Goal: Task Accomplishment & Management: Complete application form

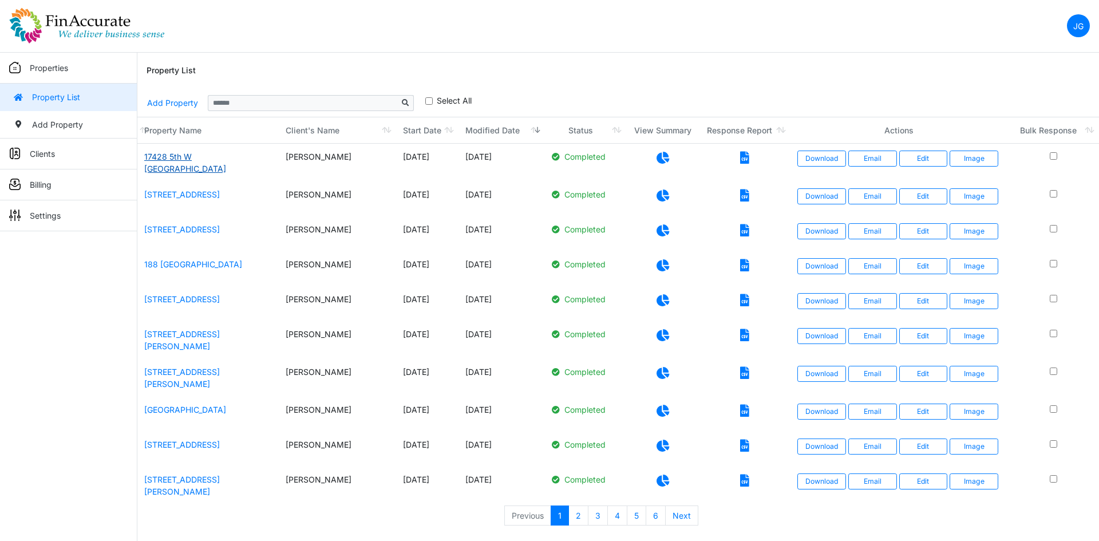
click at [188, 155] on link "17428 5th W Bothell" at bounding box center [185, 163] width 82 height 22
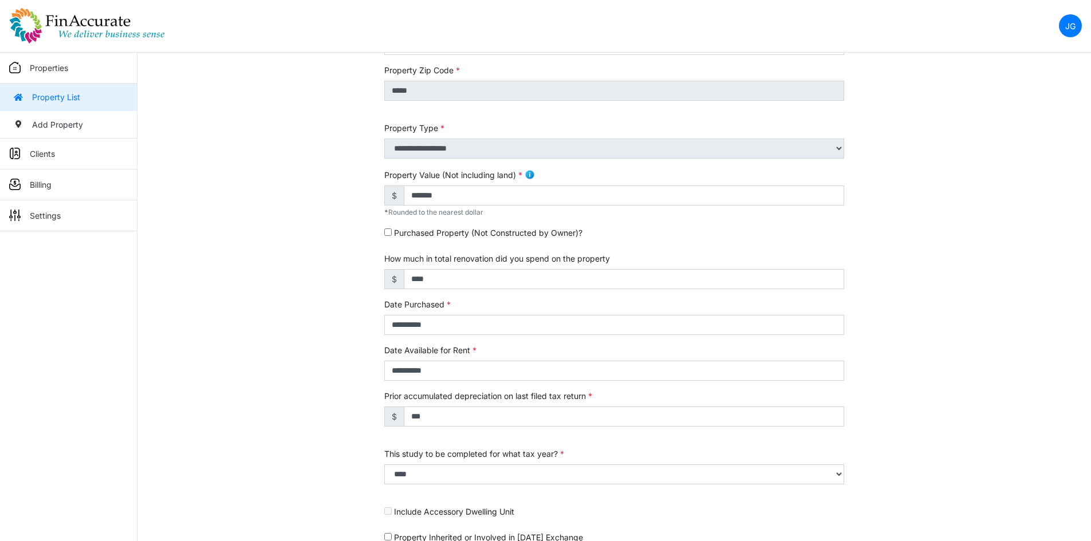
scroll to position [294, 0]
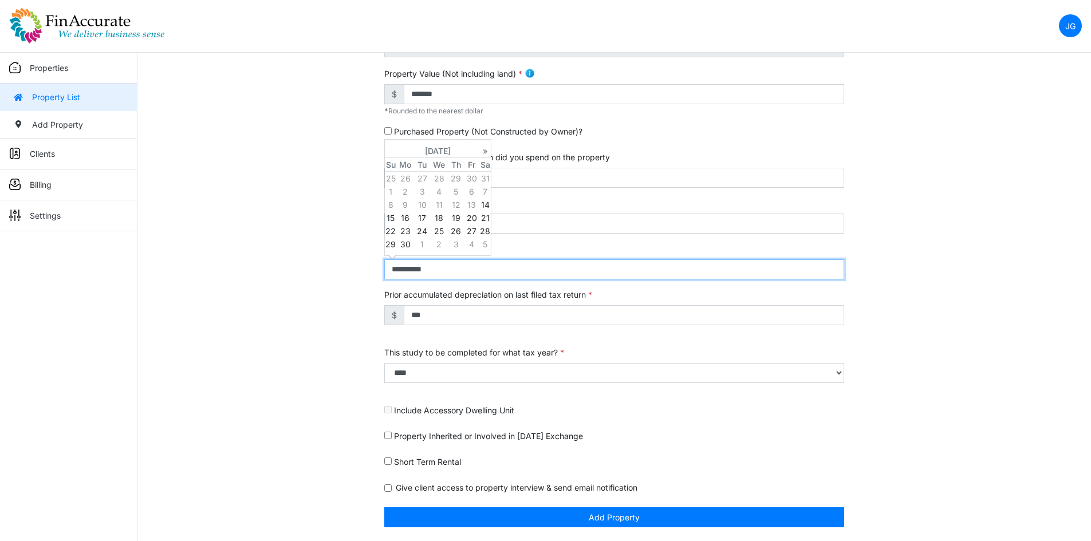
drag, startPoint x: 450, startPoint y: 267, endPoint x: 340, endPoint y: 267, distance: 109.9
click at [340, 267] on div "**********" at bounding box center [613, 182] width 953 height 717
click at [445, 151] on th "April 2018" at bounding box center [437, 151] width 83 height 14
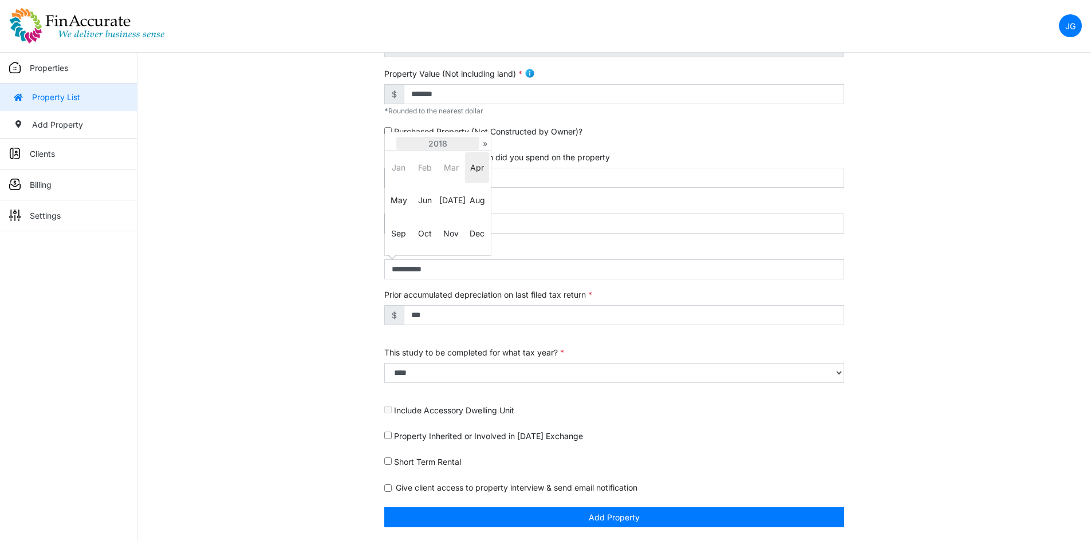
click at [439, 142] on th "2018" at bounding box center [437, 144] width 83 height 14
click at [483, 141] on th "»" at bounding box center [484, 144] width 11 height 14
click at [427, 200] on span "2024" at bounding box center [425, 200] width 24 height 31
click at [402, 165] on span "Jan" at bounding box center [398, 167] width 24 height 31
click at [408, 179] on td "1" at bounding box center [405, 178] width 18 height 14
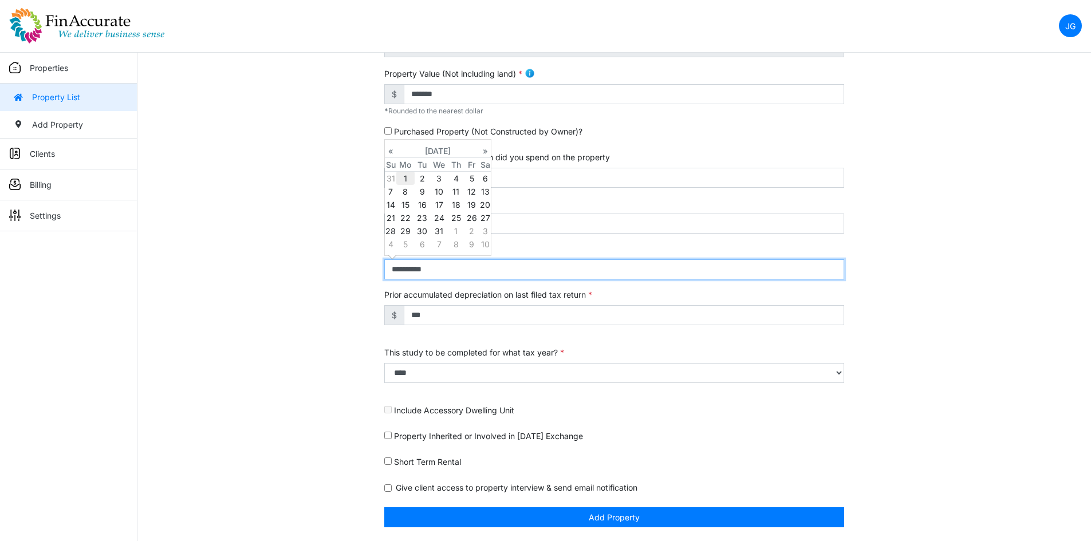
type input "**********"
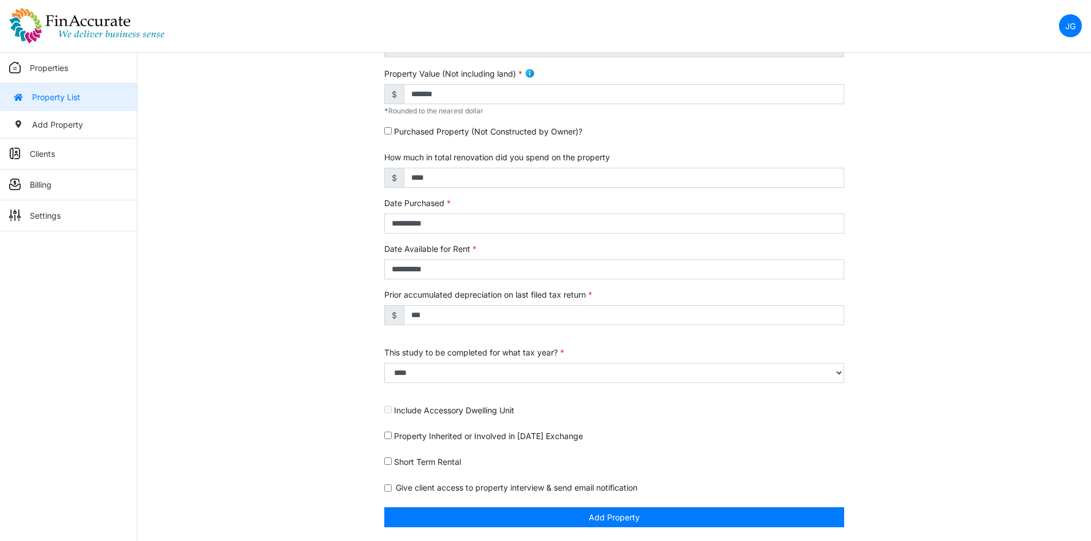
click at [336, 253] on div "**********" at bounding box center [613, 182] width 953 height 717
drag, startPoint x: 429, startPoint y: 314, endPoint x: 386, endPoint y: 327, distance: 45.5
click at [386, 327] on div "Prior accumulated depreciation on last filed tax return $ ***" at bounding box center [614, 313] width 460 height 49
type input "*"
click at [441, 314] on input "*" at bounding box center [624, 315] width 440 height 20
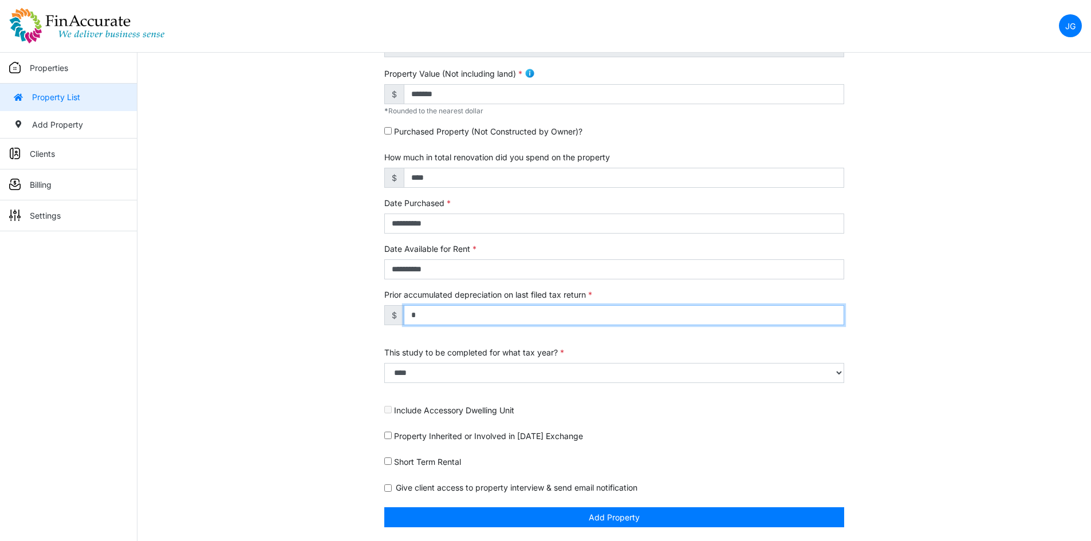
type input "*"
click at [318, 312] on div "**********" at bounding box center [613, 182] width 953 height 717
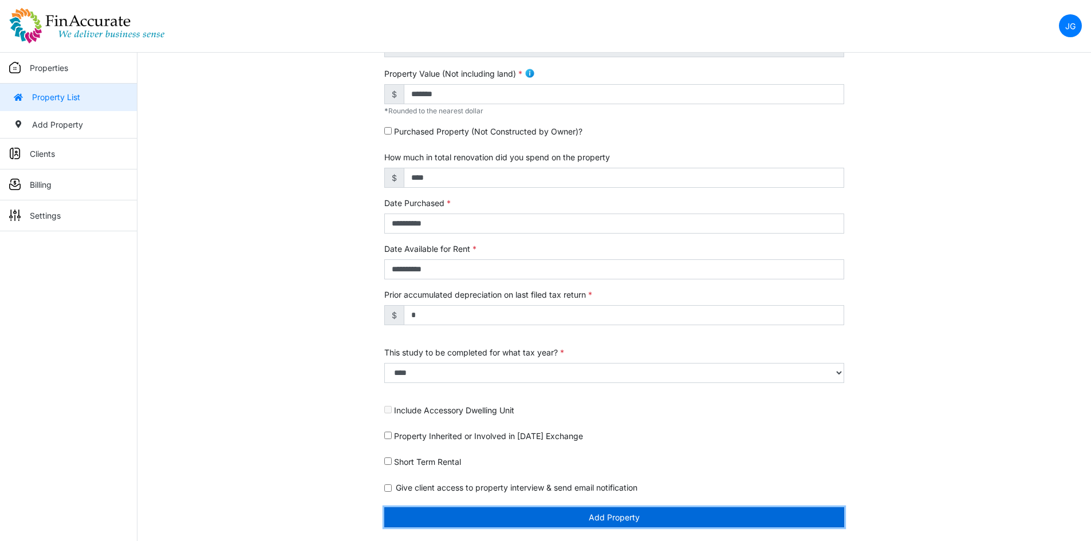
click at [603, 519] on button "Add Property" at bounding box center [614, 517] width 460 height 20
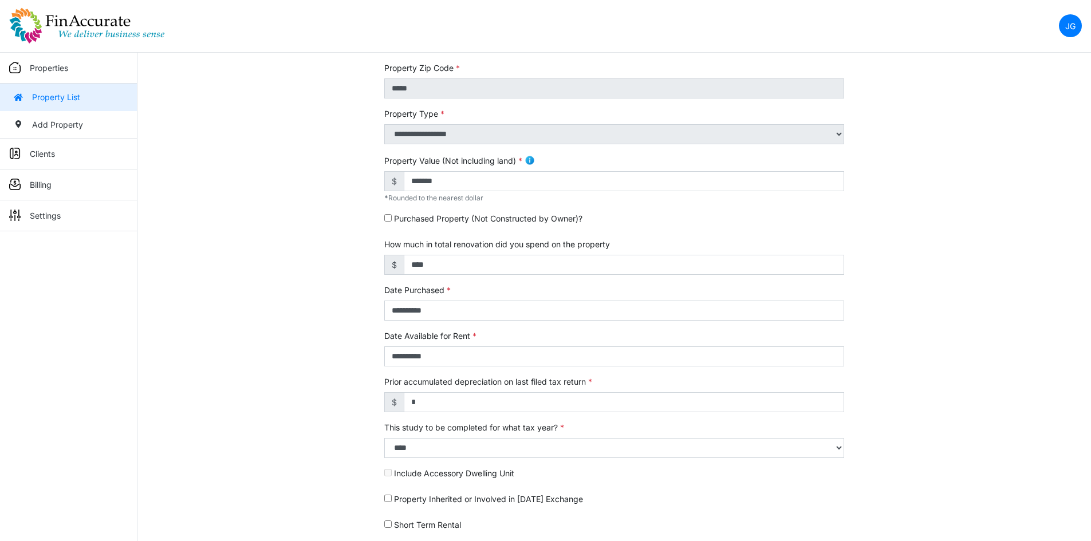
scroll to position [29, 0]
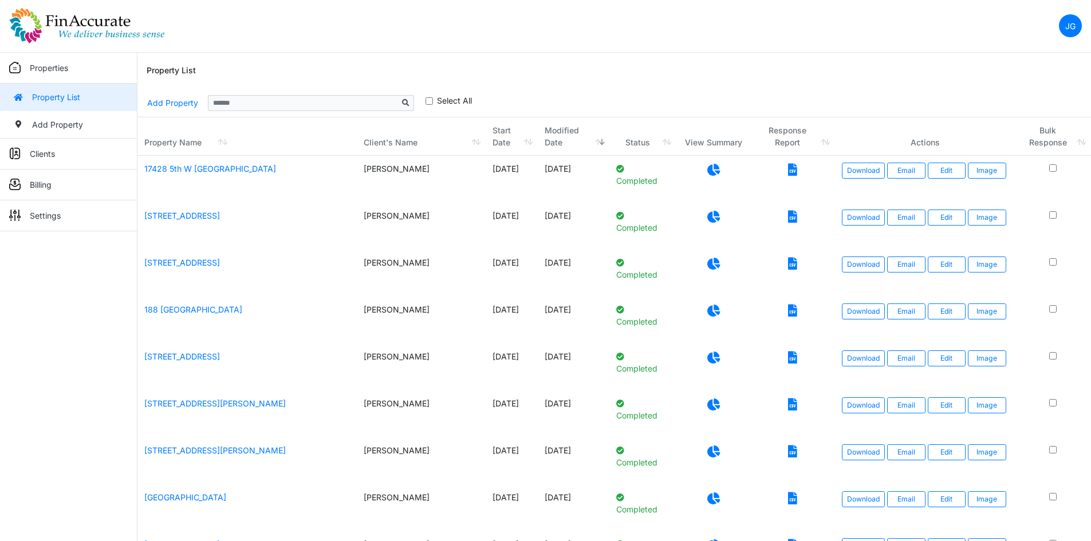
click at [720, 167] on icon at bounding box center [713, 170] width 13 height 12
click at [282, 101] on input "Sizing example input" at bounding box center [303, 103] width 190 height 16
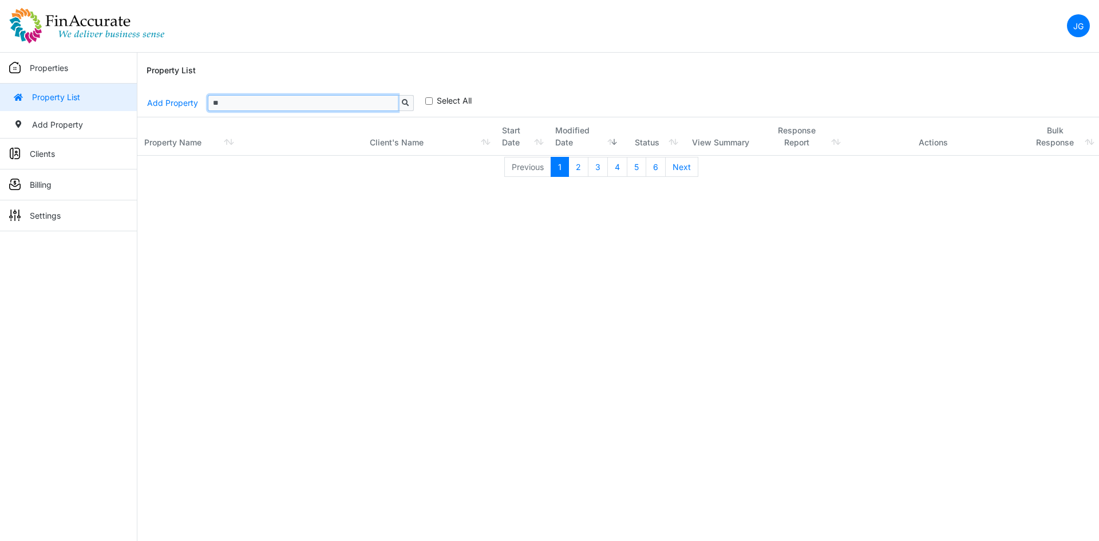
type input "*"
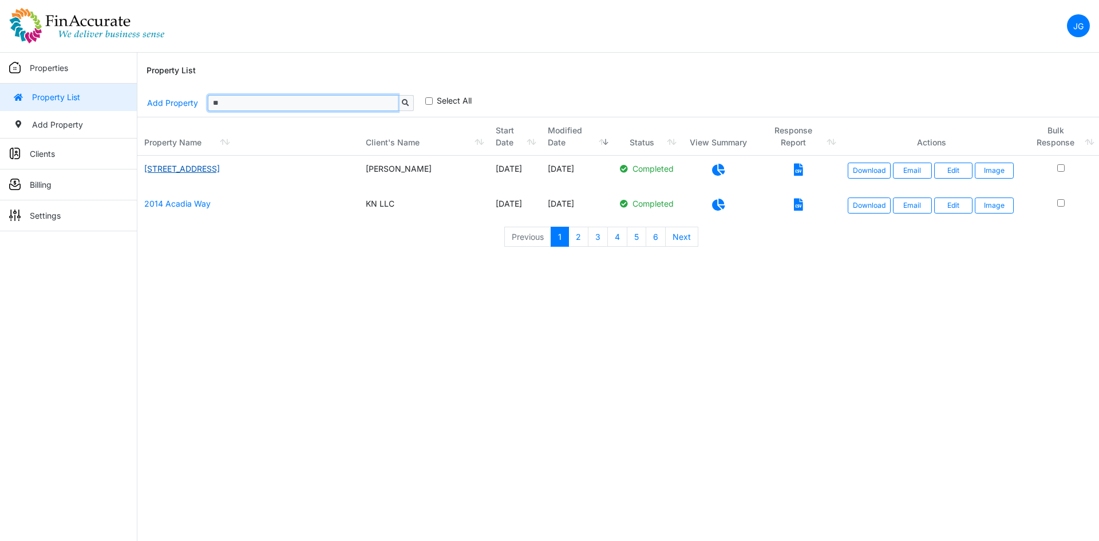
type input "**"
click at [201, 170] on link "1452 Shaded Rock Drive" at bounding box center [182, 169] width 76 height 10
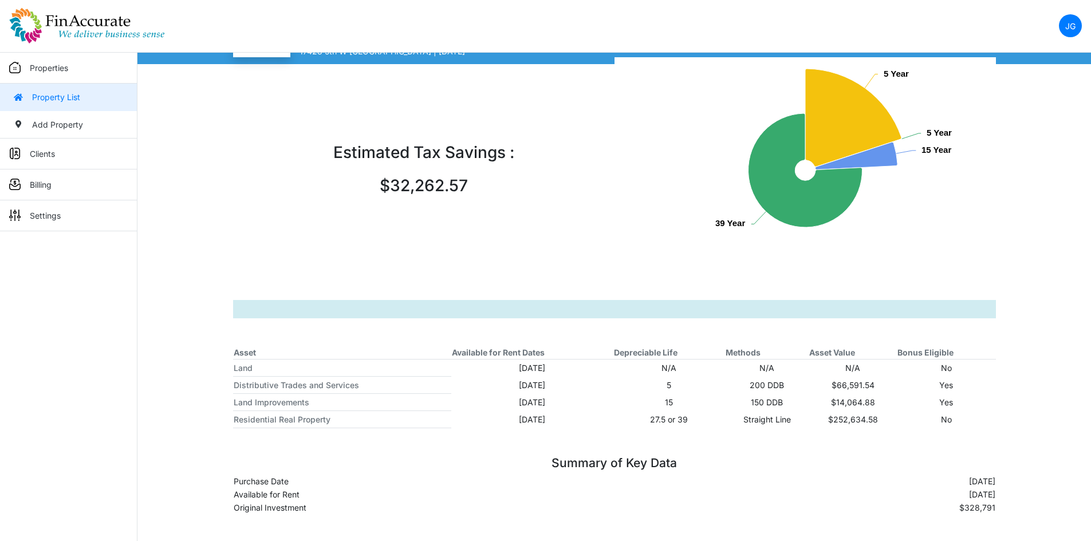
scroll to position [81, 0]
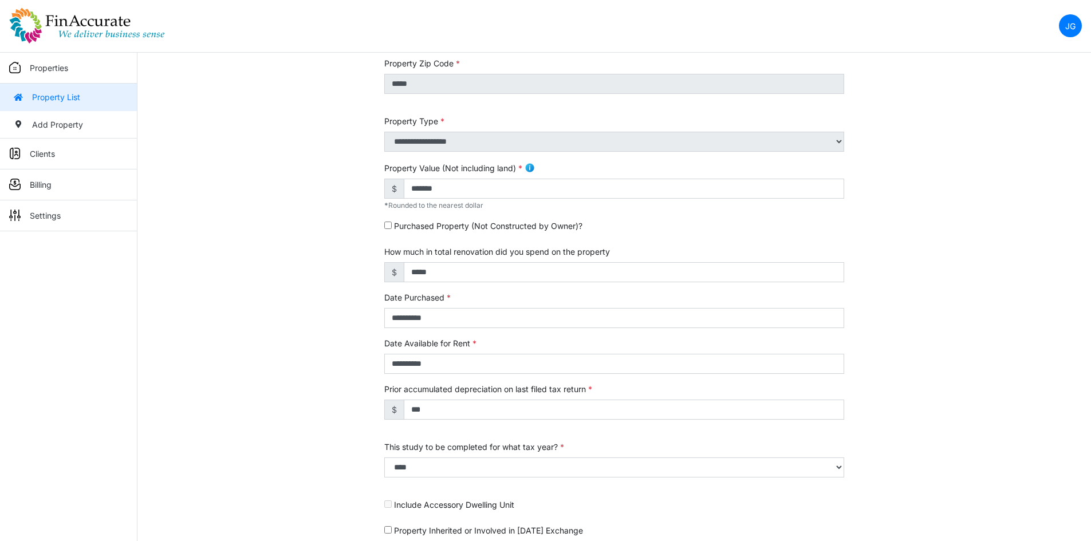
scroll to position [179, 0]
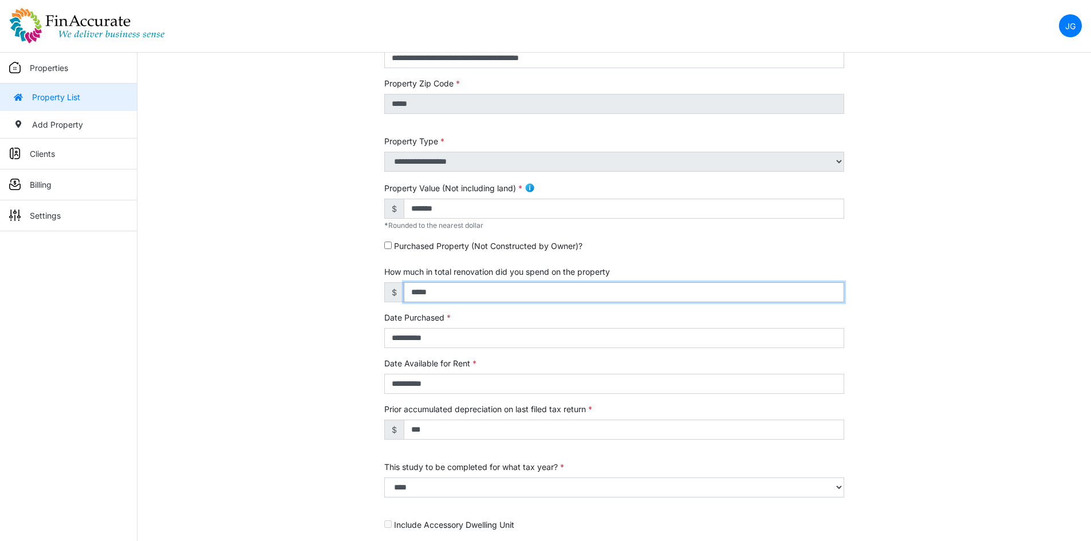
drag, startPoint x: 448, startPoint y: 286, endPoint x: 311, endPoint y: 286, distance: 136.3
click at [311, 286] on div "**********" at bounding box center [613, 296] width 953 height 717
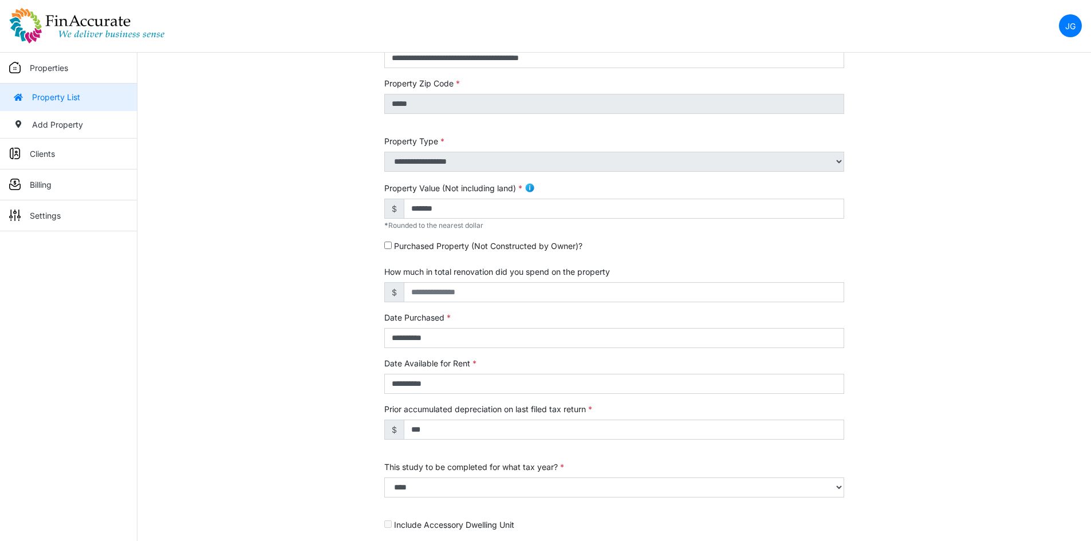
click at [177, 297] on div "**********" at bounding box center [613, 296] width 953 height 717
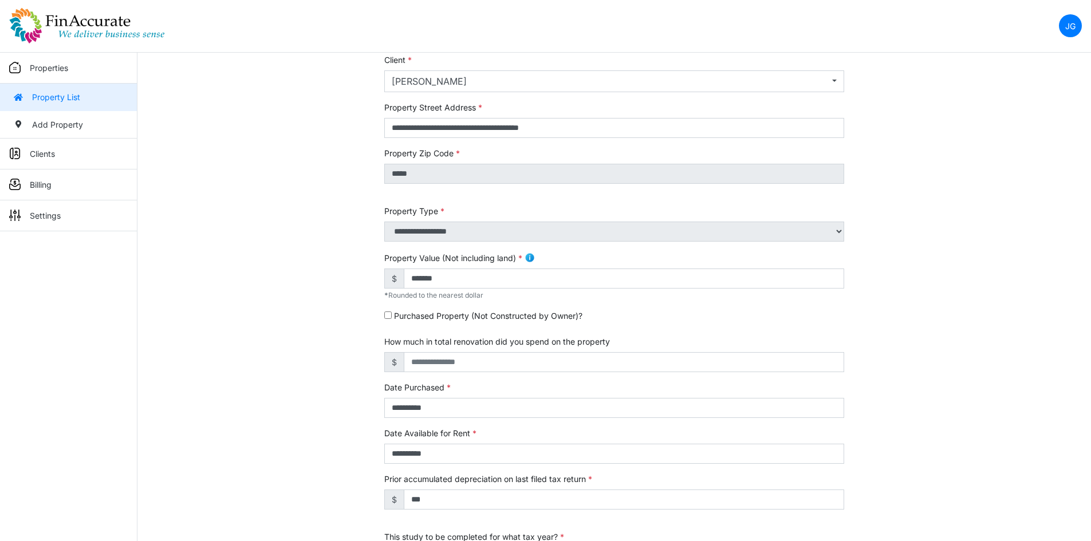
scroll to position [294, 0]
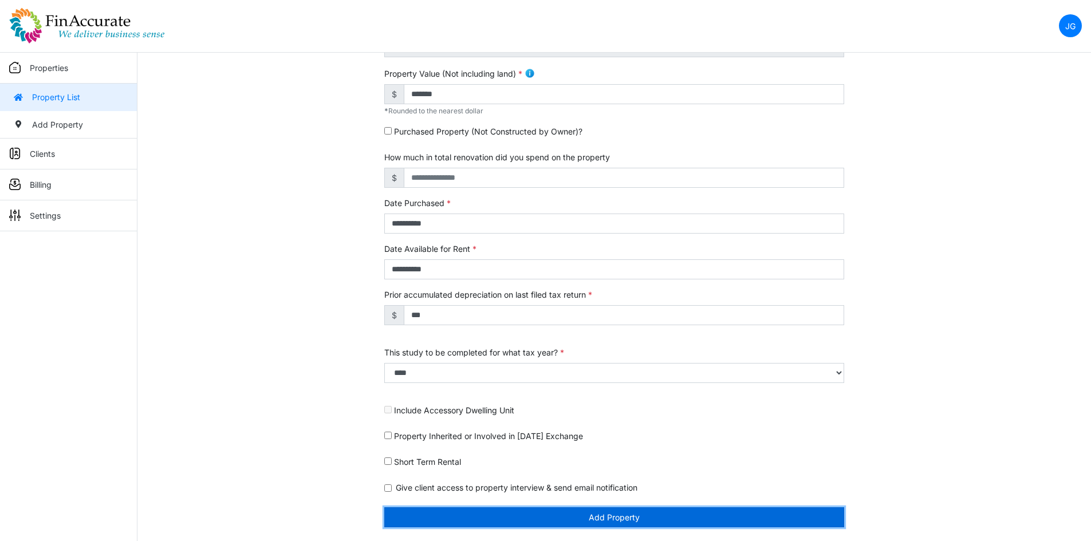
click at [555, 519] on button "Add Property" at bounding box center [614, 517] width 460 height 20
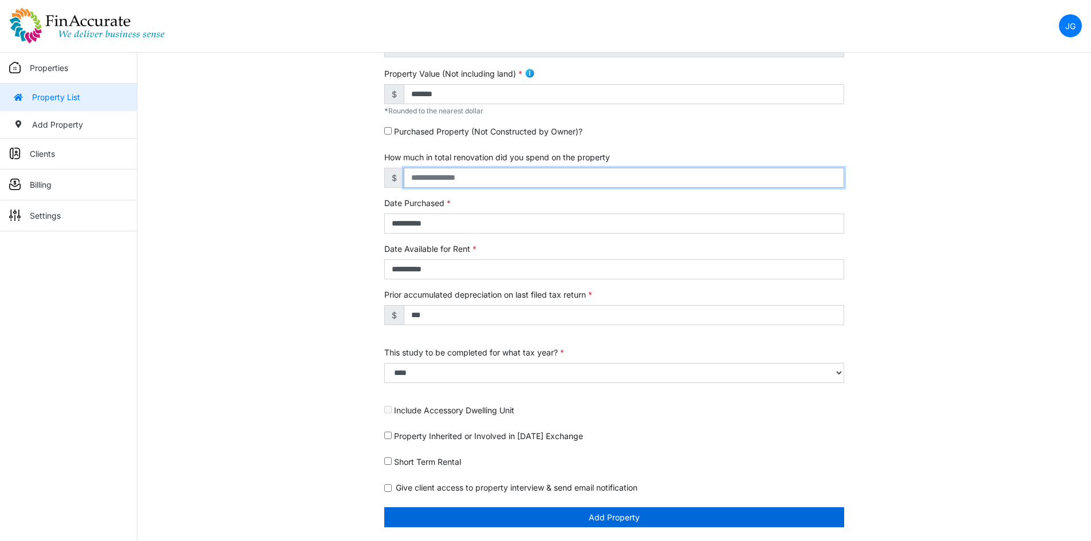
scroll to position [258, 0]
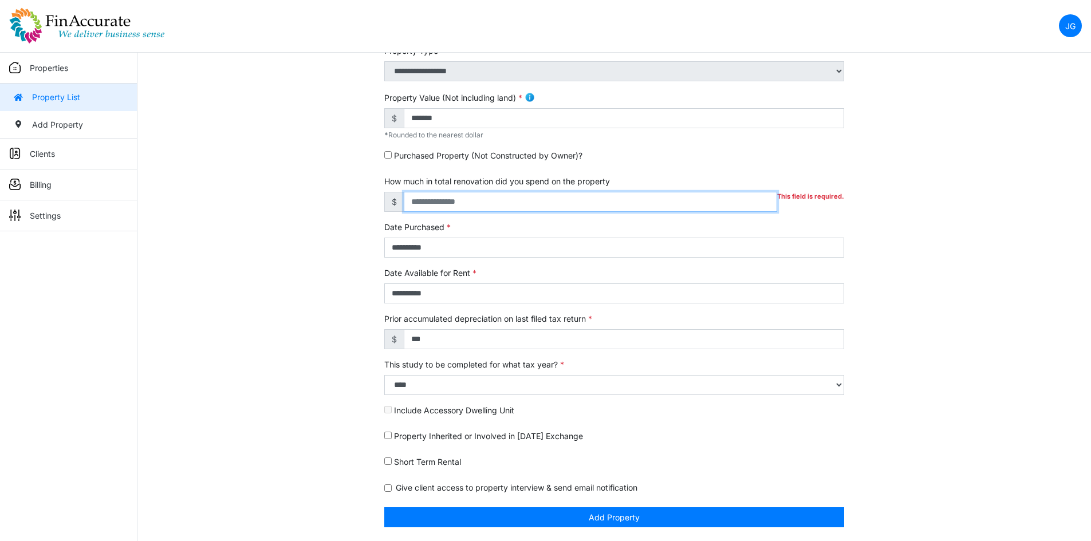
click at [494, 202] on input "This field is required." at bounding box center [590, 202] width 373 height 20
type input "*"
click at [280, 246] on div "**********" at bounding box center [613, 200] width 953 height 681
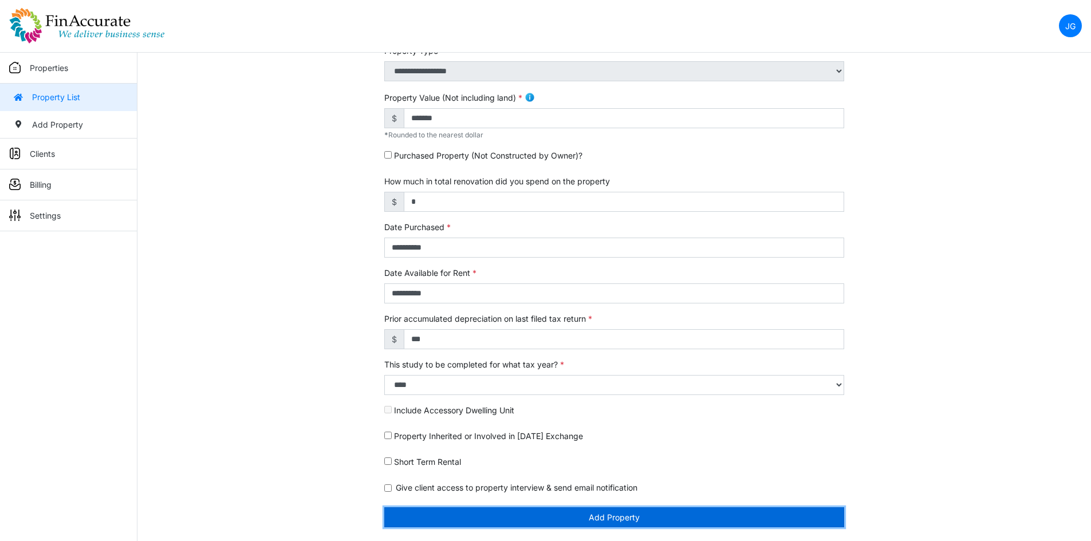
click at [514, 514] on button "Add Property" at bounding box center [614, 517] width 460 height 20
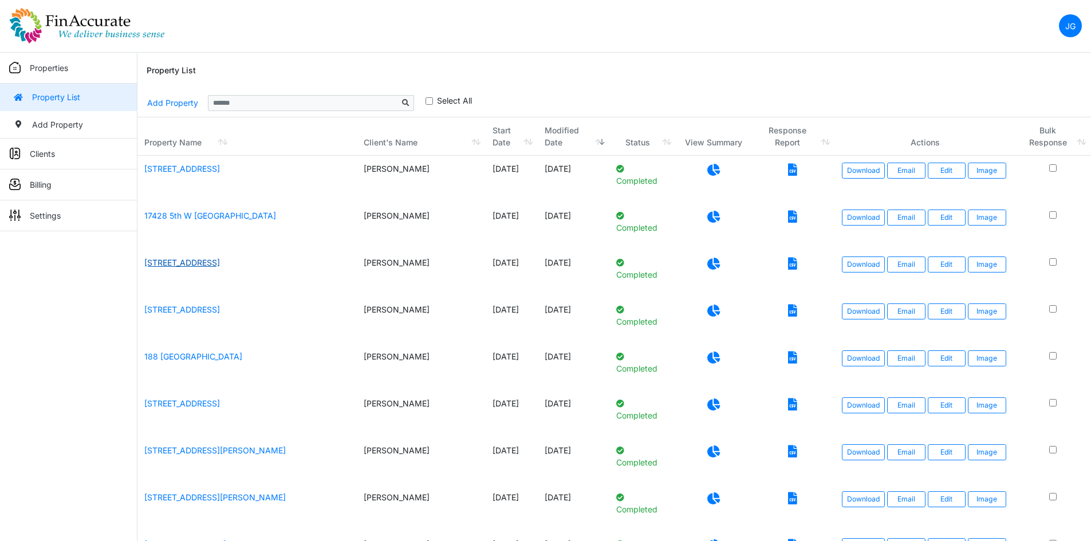
click at [198, 262] on link "[STREET_ADDRESS]" at bounding box center [182, 263] width 76 height 10
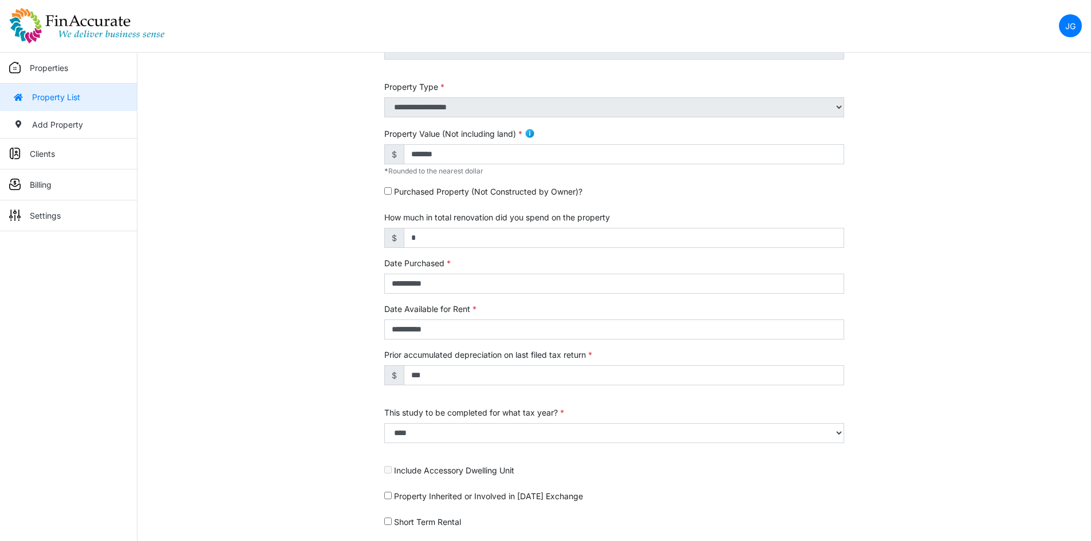
scroll to position [294, 0]
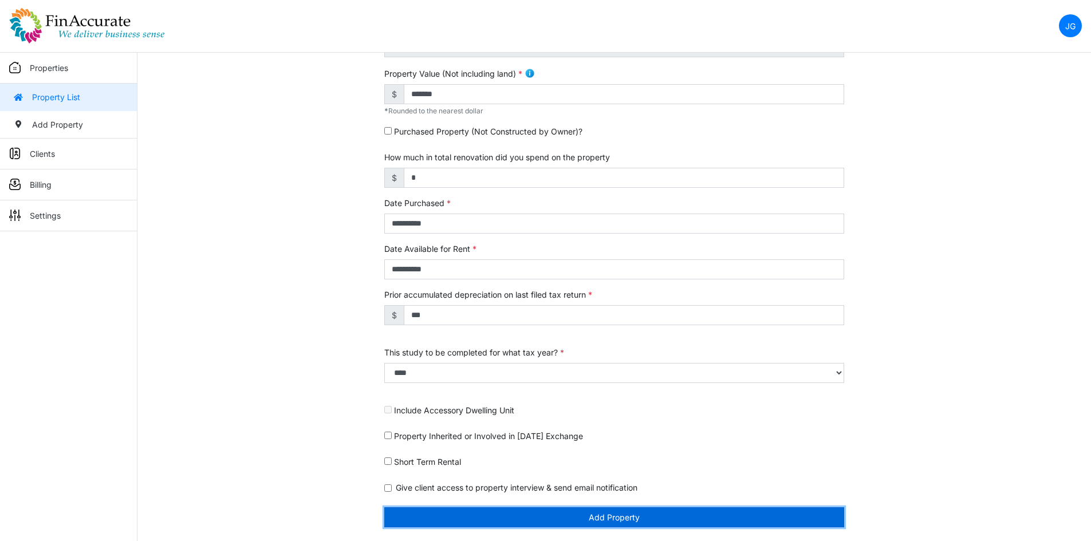
click at [534, 525] on button "Add Property" at bounding box center [614, 517] width 460 height 20
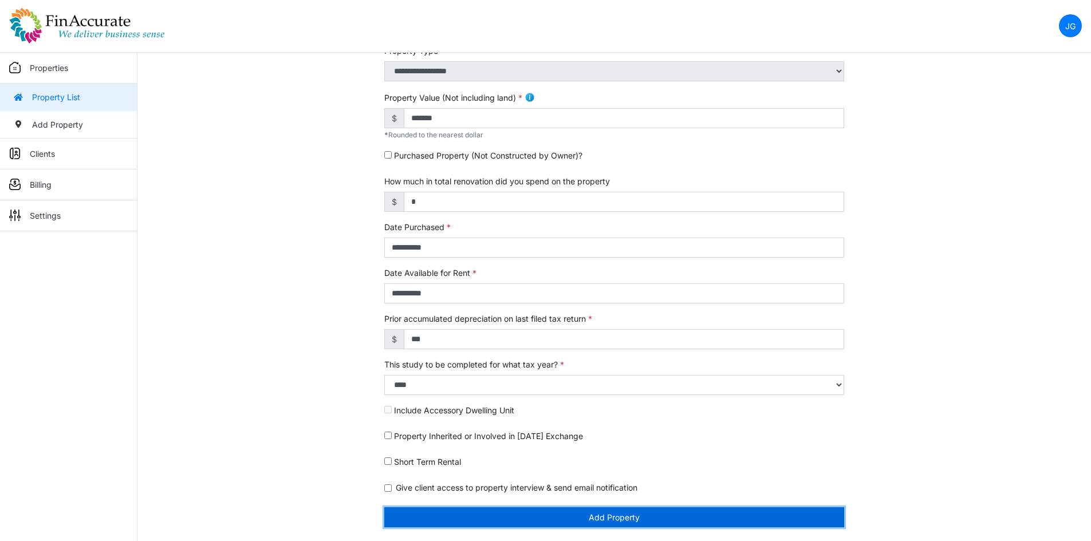
scroll to position [258, 0]
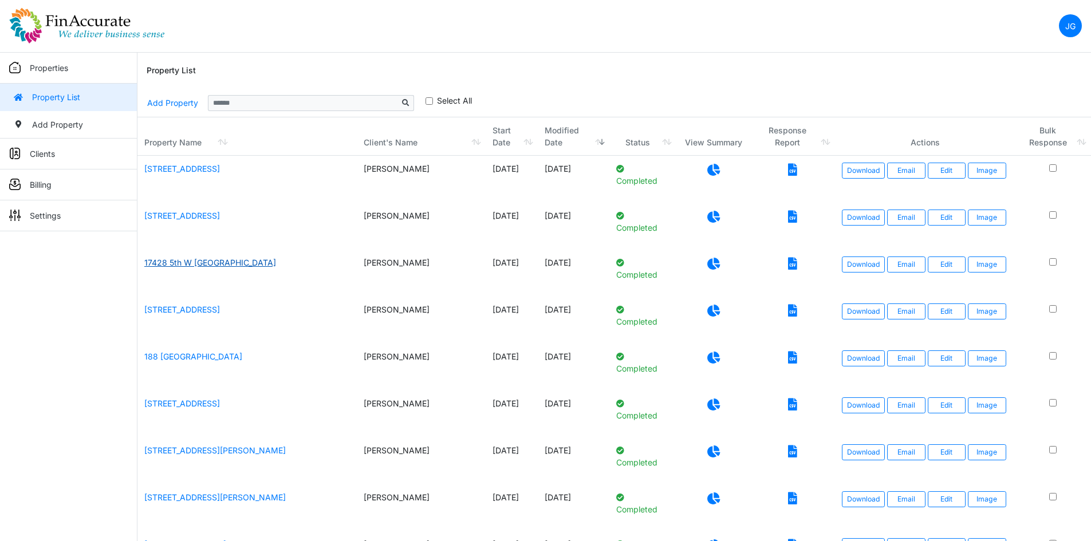
click at [196, 264] on link "17428 5th W [GEOGRAPHIC_DATA]" at bounding box center [210, 263] width 132 height 10
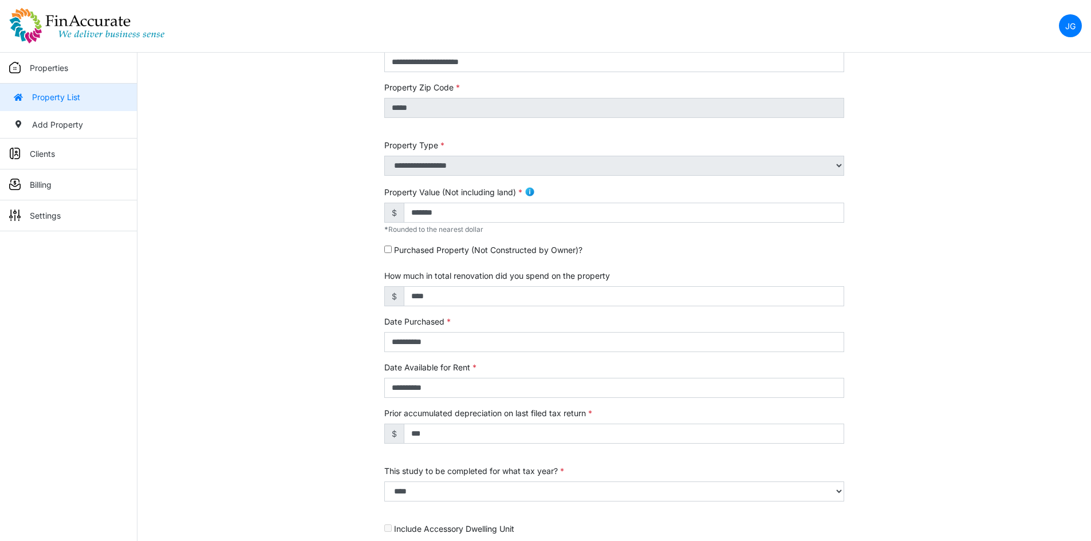
scroll to position [229, 0]
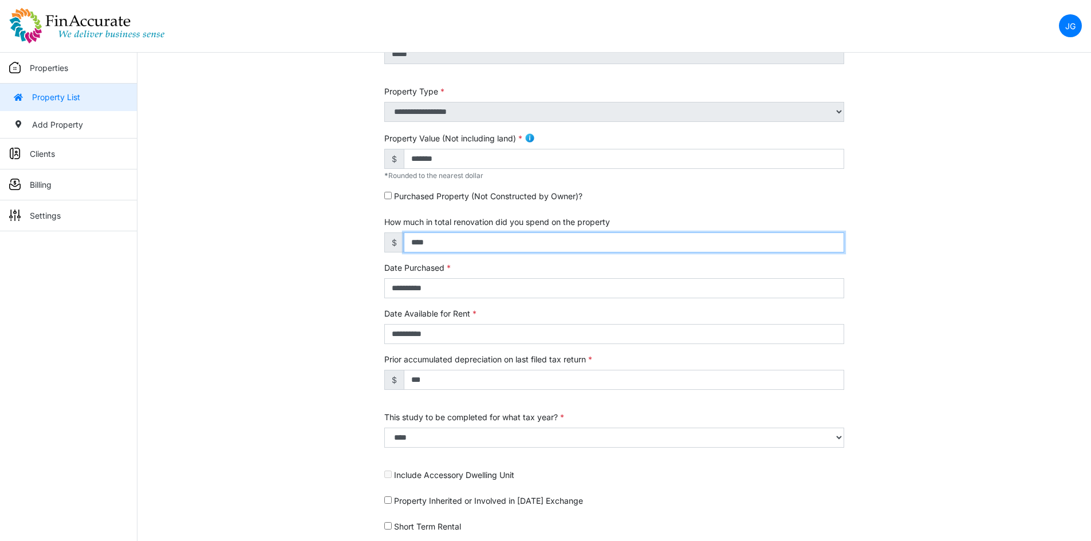
drag, startPoint x: 526, startPoint y: 241, endPoint x: 332, endPoint y: 223, distance: 194.3
click at [332, 223] on div "**********" at bounding box center [613, 246] width 953 height 717
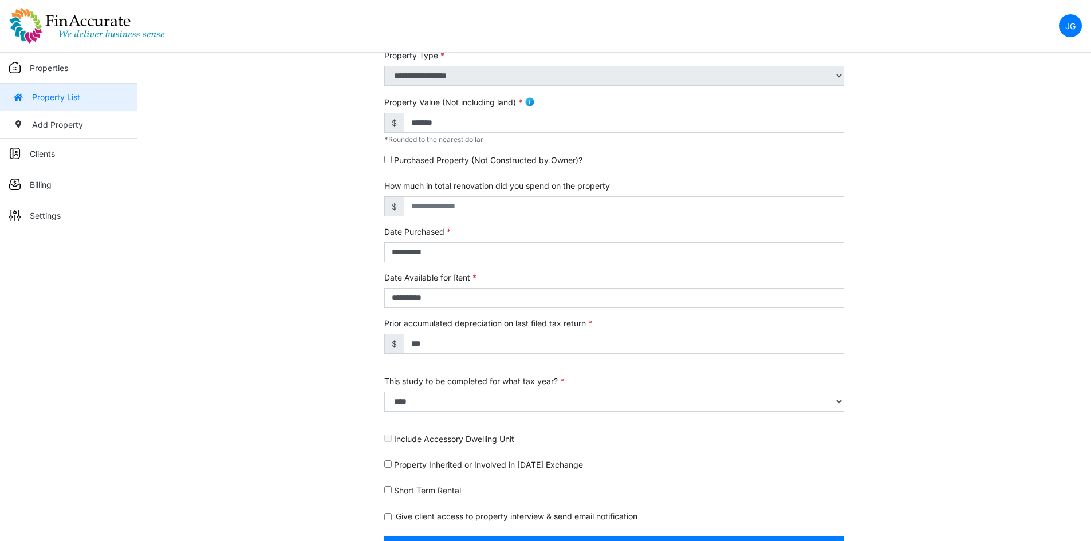
scroll to position [294, 0]
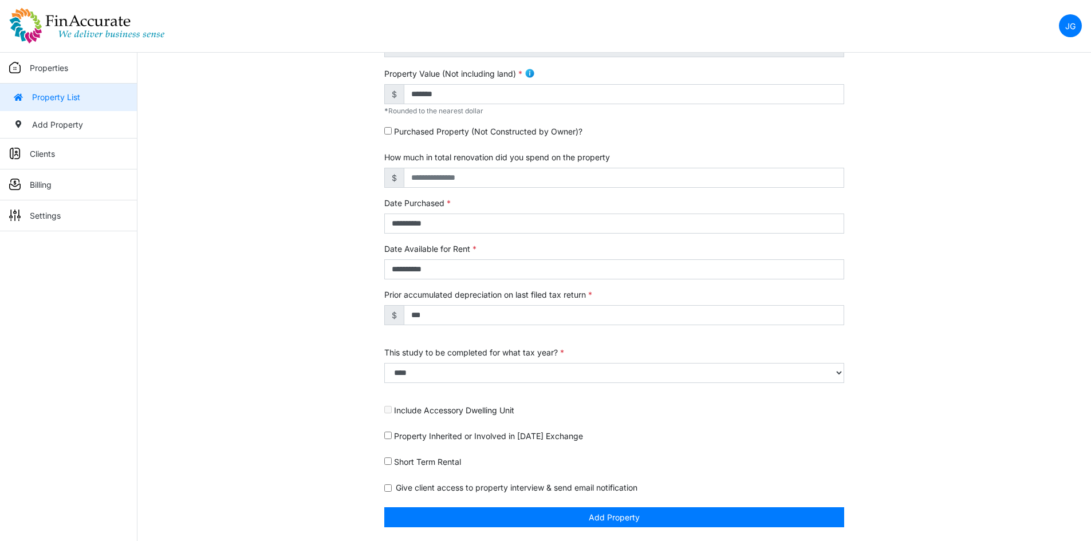
click at [259, 224] on div "**********" at bounding box center [613, 182] width 953 height 717
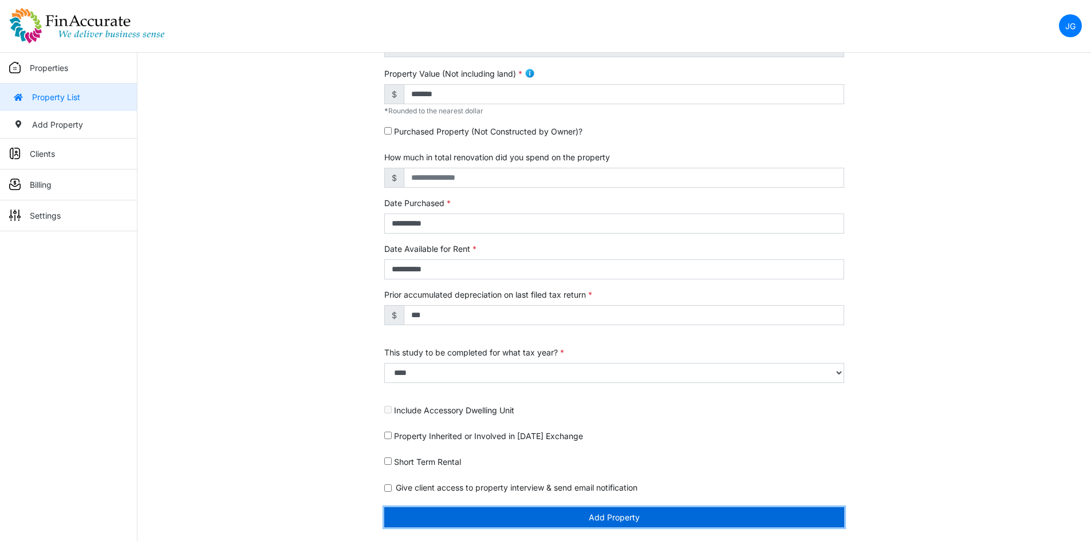
click at [505, 515] on button "Add Property" at bounding box center [614, 517] width 460 height 20
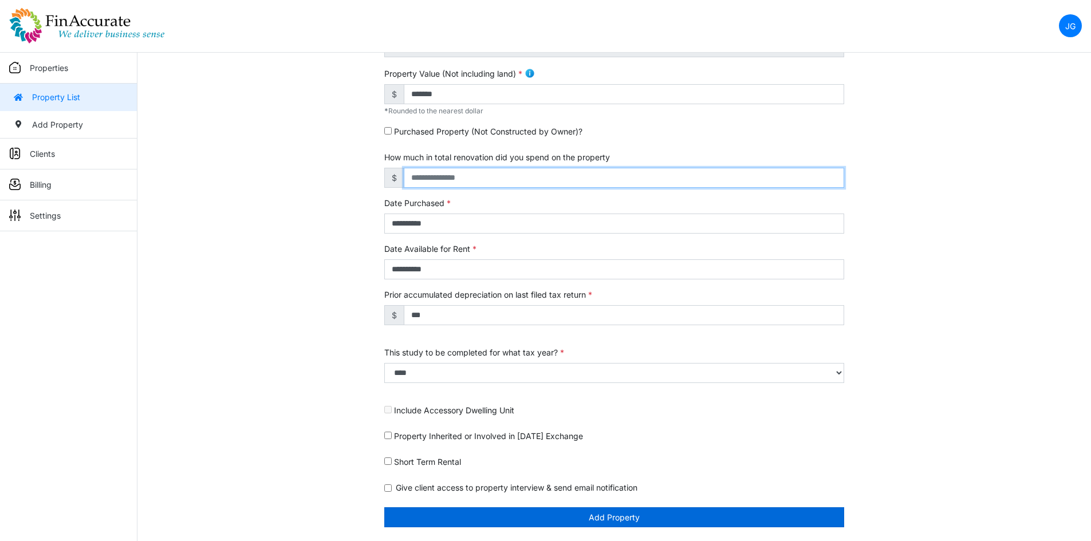
scroll to position [258, 0]
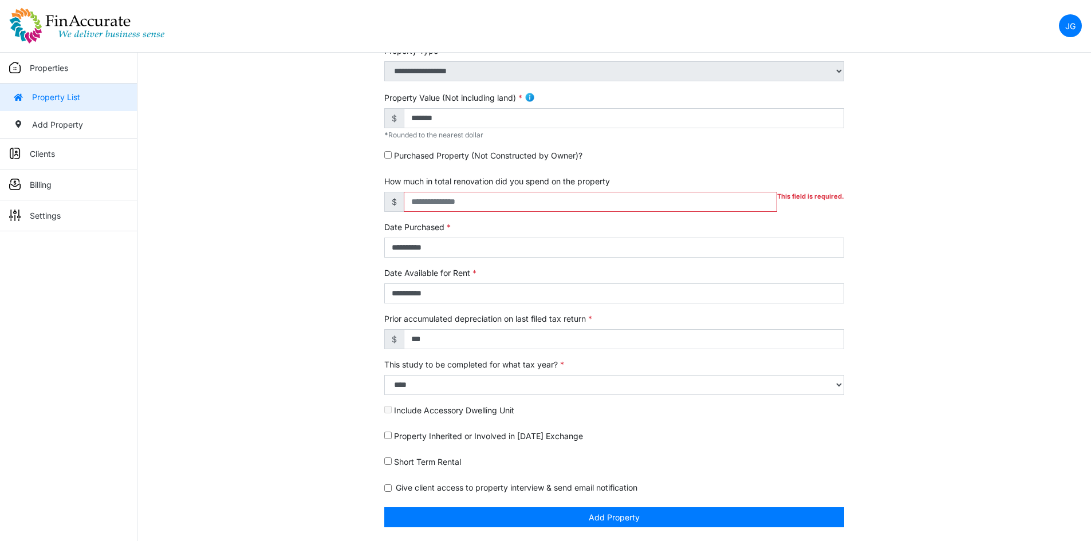
click at [488, 172] on form "**********" at bounding box center [614, 194] width 460 height 668
click at [481, 196] on input "This field is required." at bounding box center [590, 202] width 373 height 20
type input "*"
click at [290, 203] on div "**********" at bounding box center [613, 200] width 953 height 681
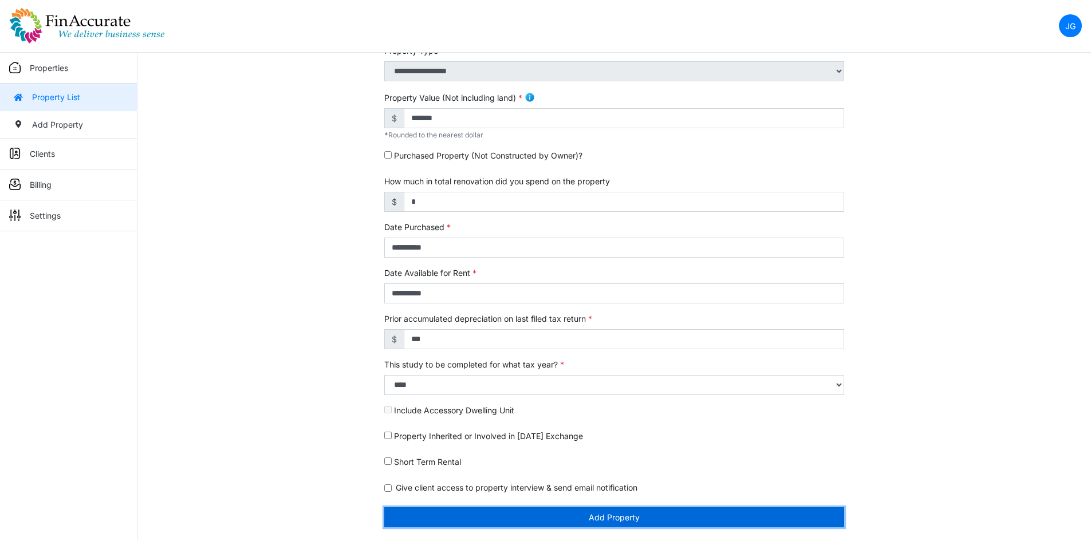
drag, startPoint x: 566, startPoint y: 518, endPoint x: 494, endPoint y: 248, distance: 279.3
click at [566, 518] on button "Add Property" at bounding box center [614, 517] width 460 height 20
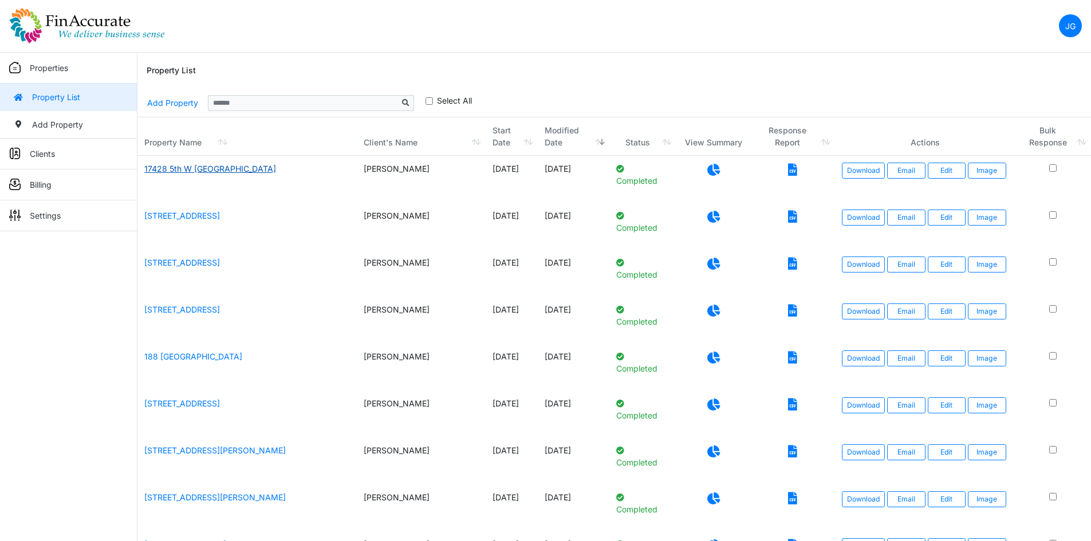
click at [162, 168] on link "17428 5th W [GEOGRAPHIC_DATA]" at bounding box center [210, 169] width 132 height 10
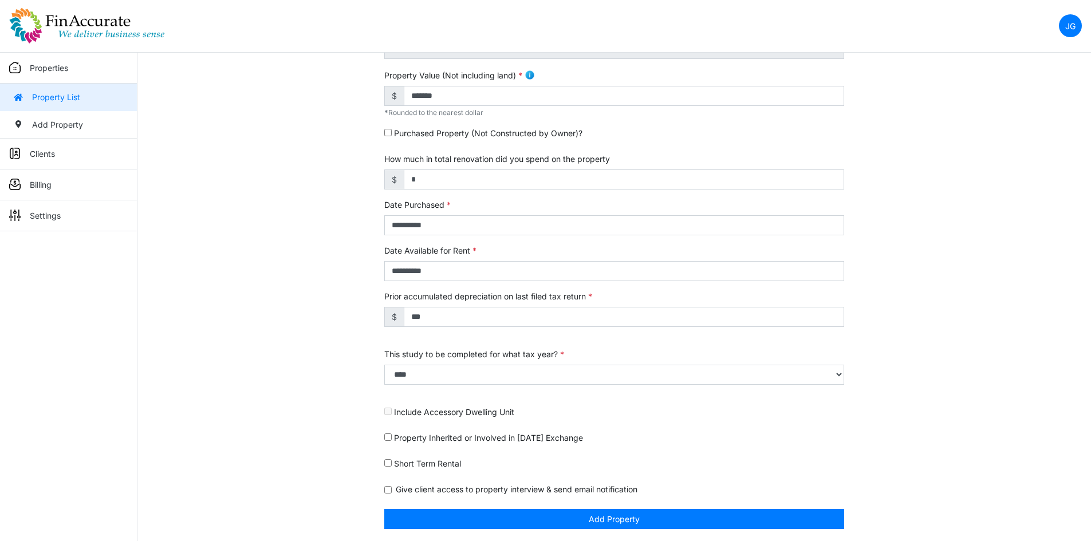
scroll to position [294, 0]
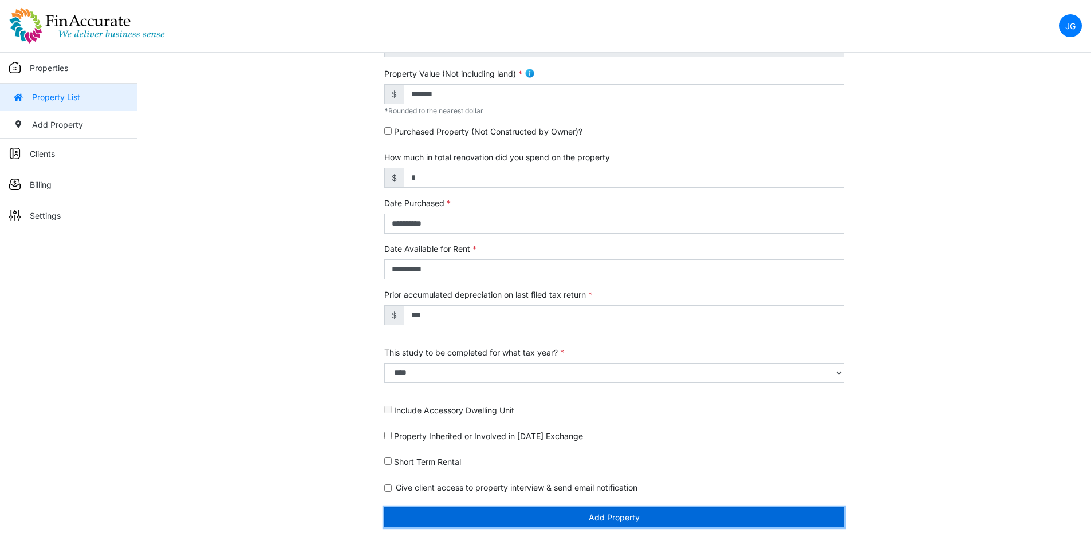
click at [577, 514] on button "Add Property" at bounding box center [614, 517] width 460 height 20
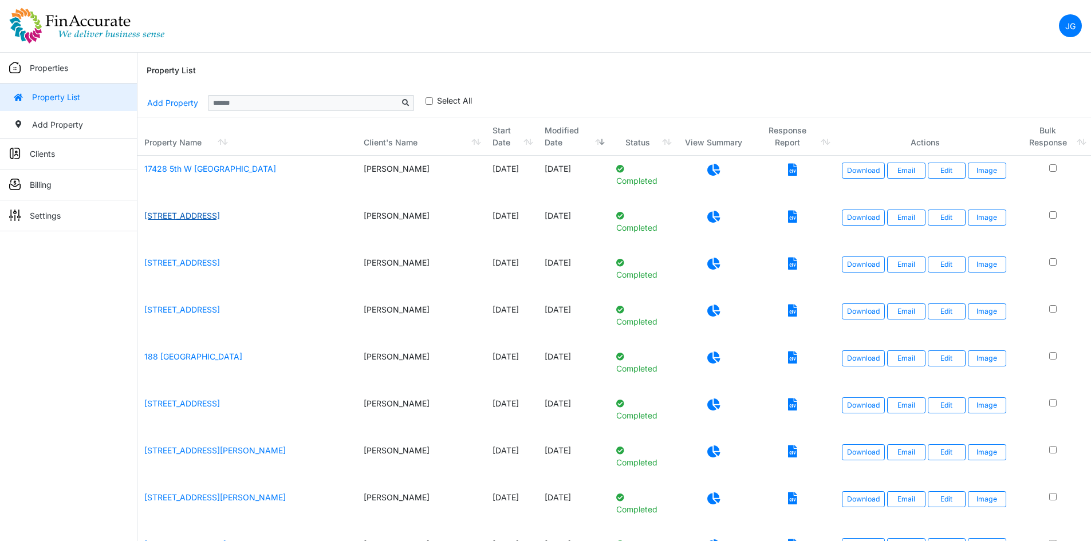
click at [171, 211] on link "[STREET_ADDRESS]" at bounding box center [182, 216] width 76 height 10
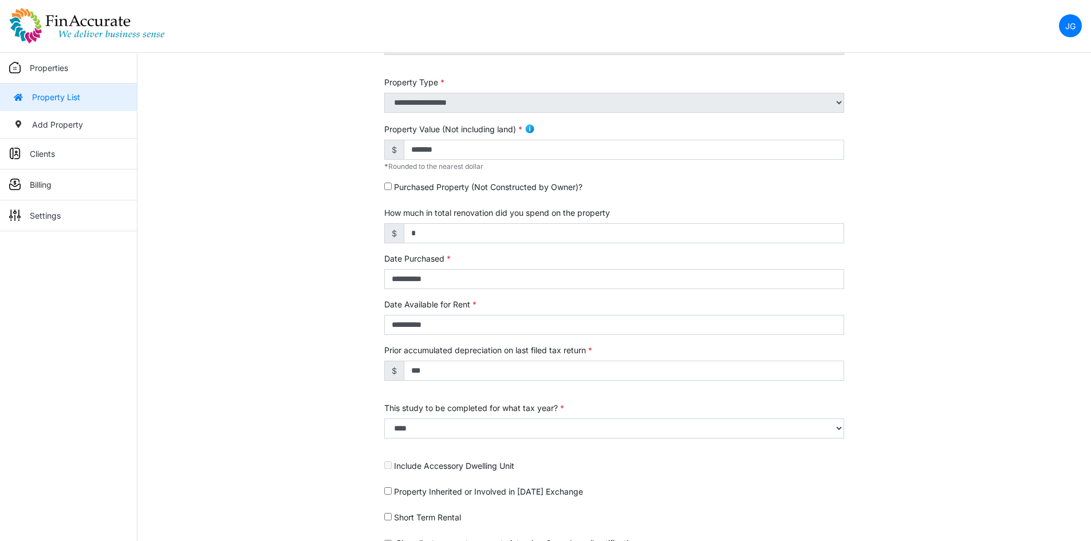
scroll to position [294, 0]
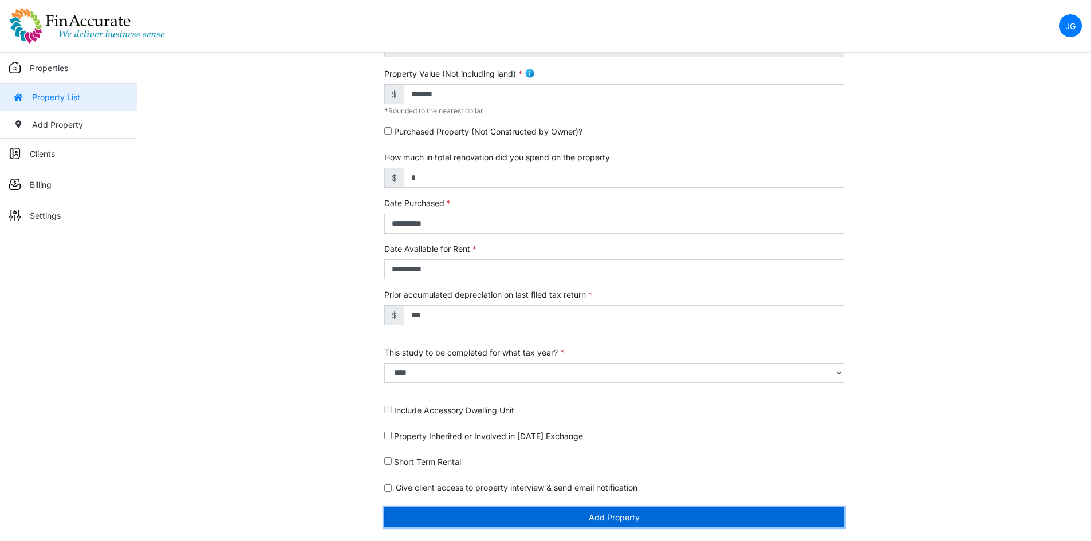
click at [599, 514] on button "Add Property" at bounding box center [614, 517] width 460 height 20
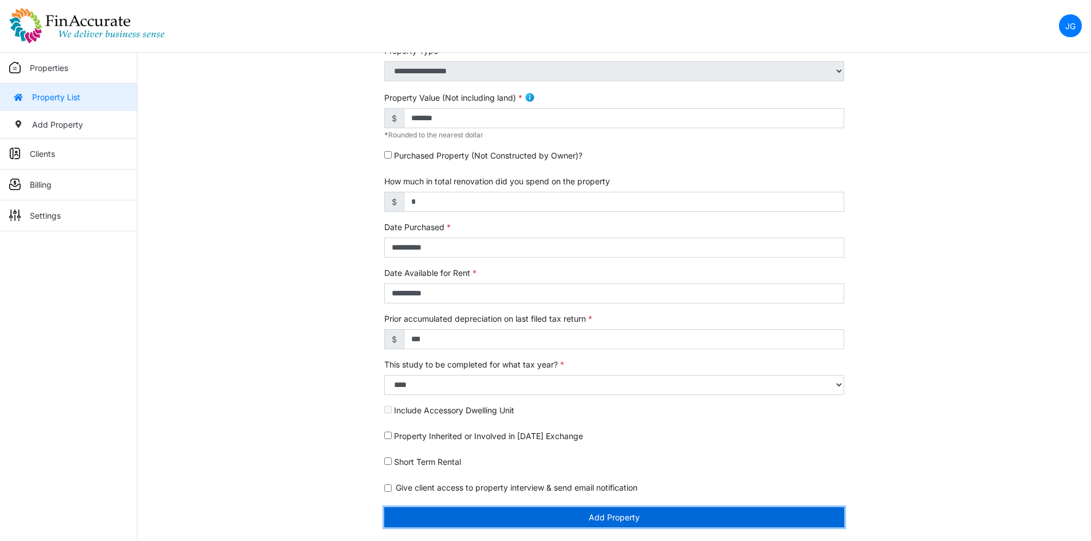
scroll to position [258, 0]
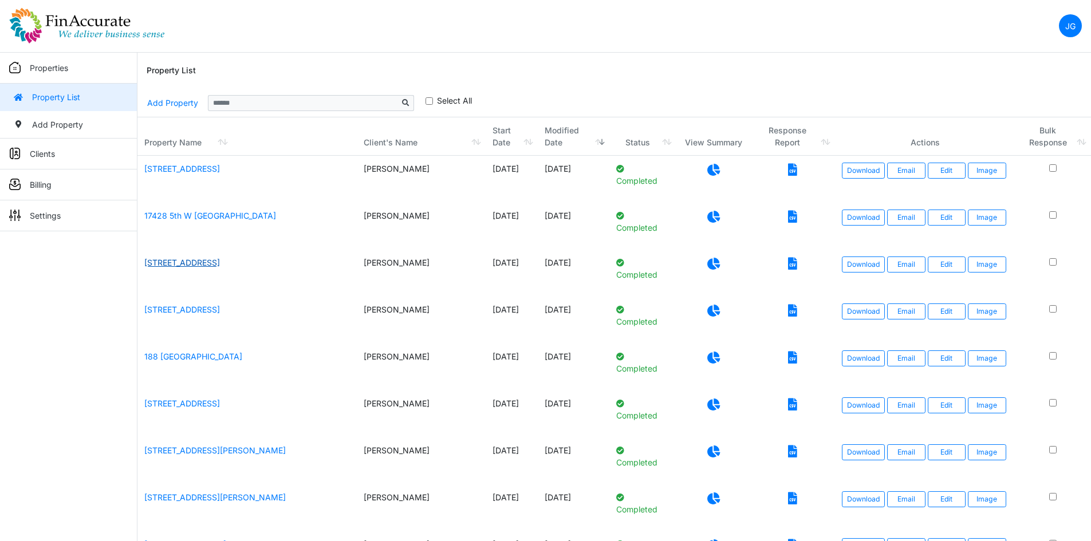
click at [188, 260] on link "1452 Shaded Rock Drive" at bounding box center [182, 263] width 76 height 10
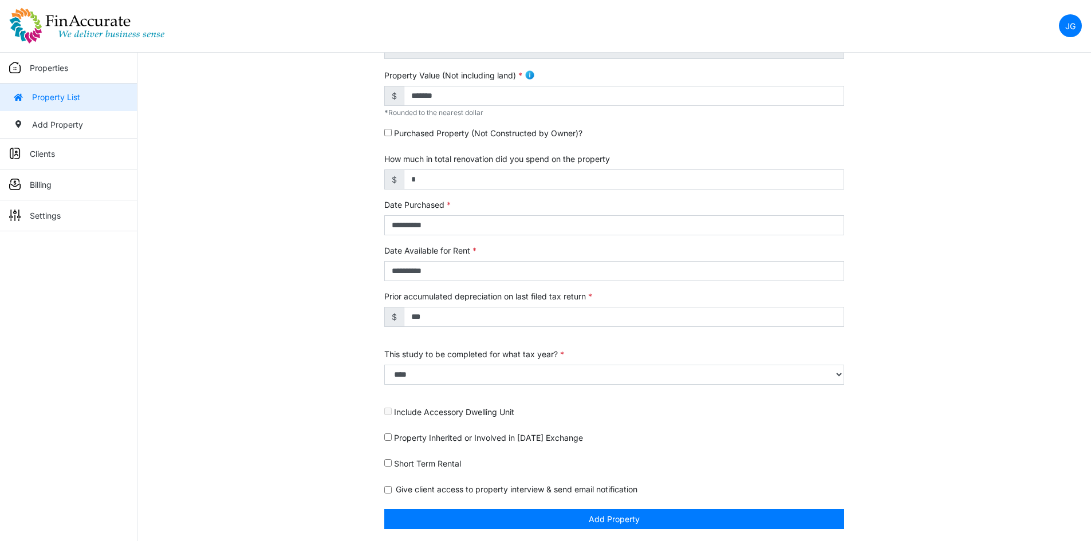
scroll to position [294, 0]
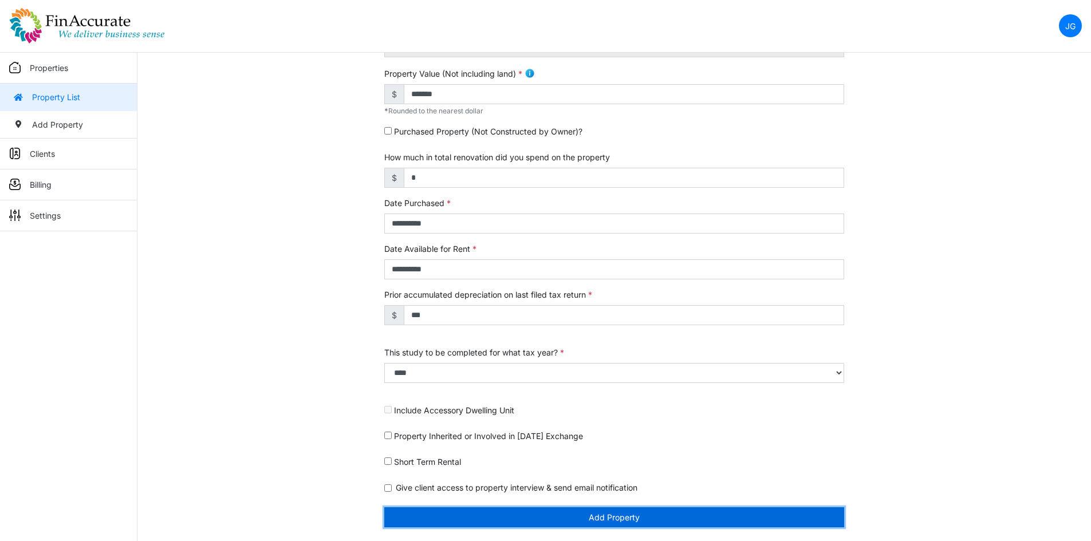
click at [633, 522] on button "Add Property" at bounding box center [614, 517] width 460 height 20
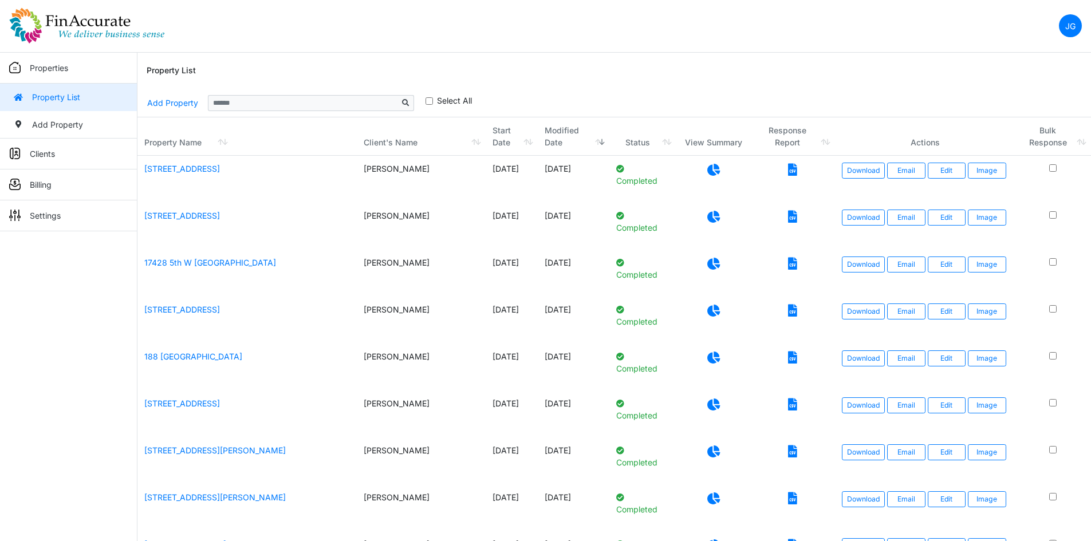
click at [719, 171] on icon at bounding box center [713, 170] width 13 height 12
click at [179, 212] on link "15123 Crown Manor Drive" at bounding box center [182, 216] width 76 height 10
click at [717, 219] on icon at bounding box center [713, 217] width 13 height 12
click at [195, 260] on link "17428 5th W [GEOGRAPHIC_DATA]" at bounding box center [210, 263] width 132 height 10
click at [717, 265] on icon at bounding box center [713, 264] width 13 height 12
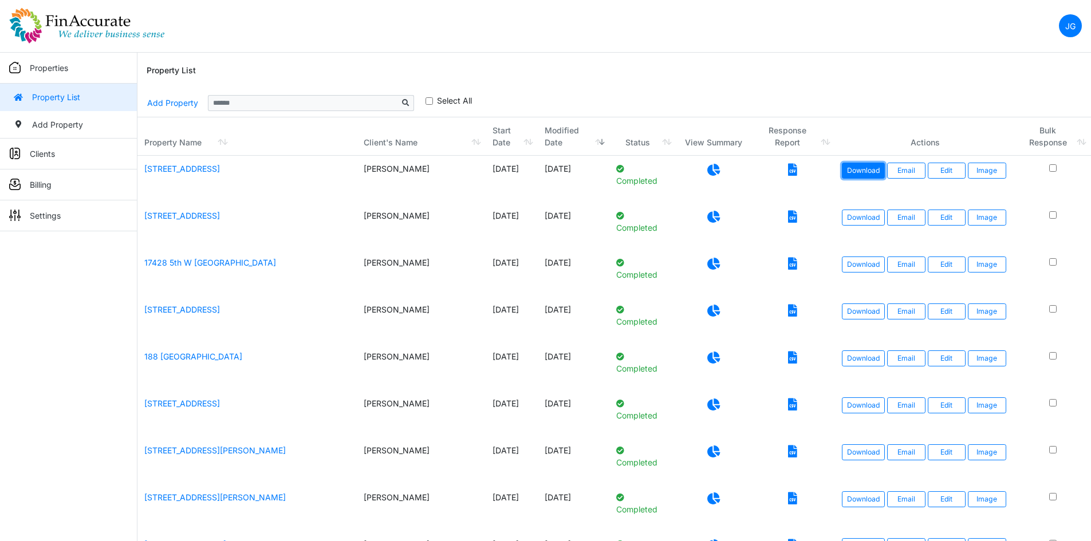
click at [862, 170] on link "Download" at bounding box center [863, 171] width 43 height 16
click at [856, 223] on link "Download" at bounding box center [863, 218] width 43 height 16
click at [871, 263] on link "Download" at bounding box center [863, 264] width 43 height 16
click at [950, 164] on link "Edit" at bounding box center [946, 171] width 38 height 16
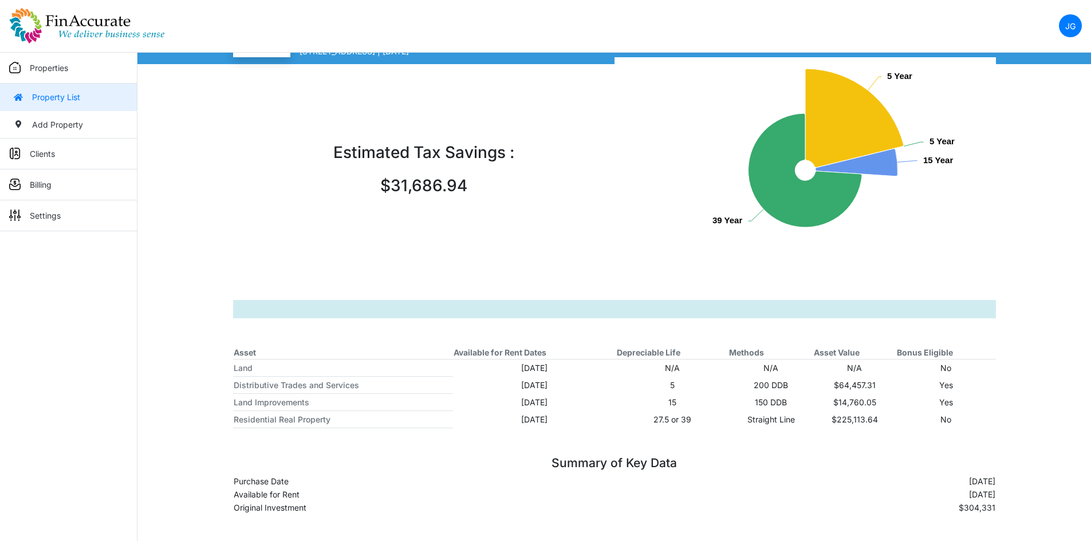
scroll to position [81, 0]
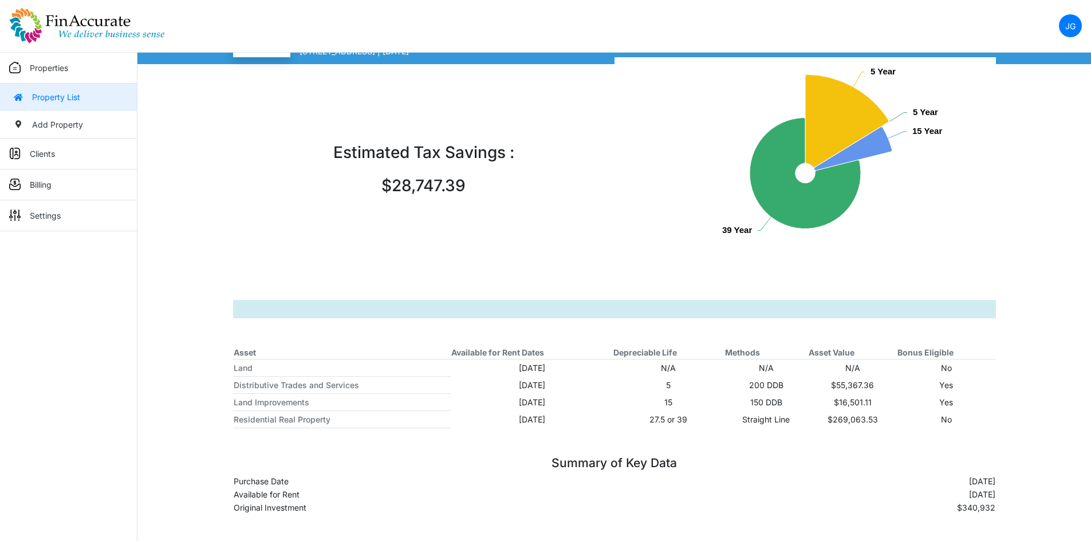
scroll to position [81, 0]
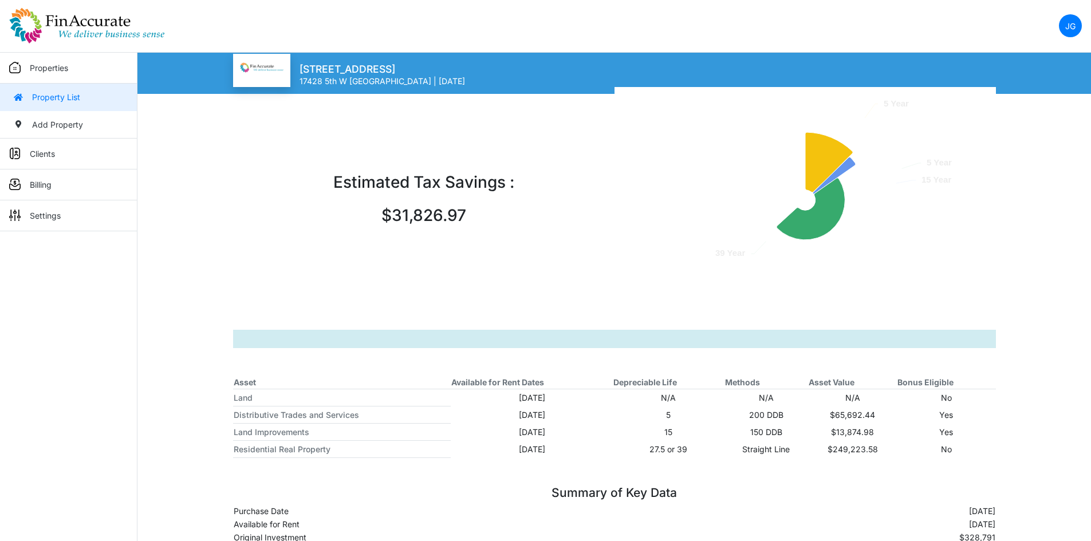
scroll to position [81, 0]
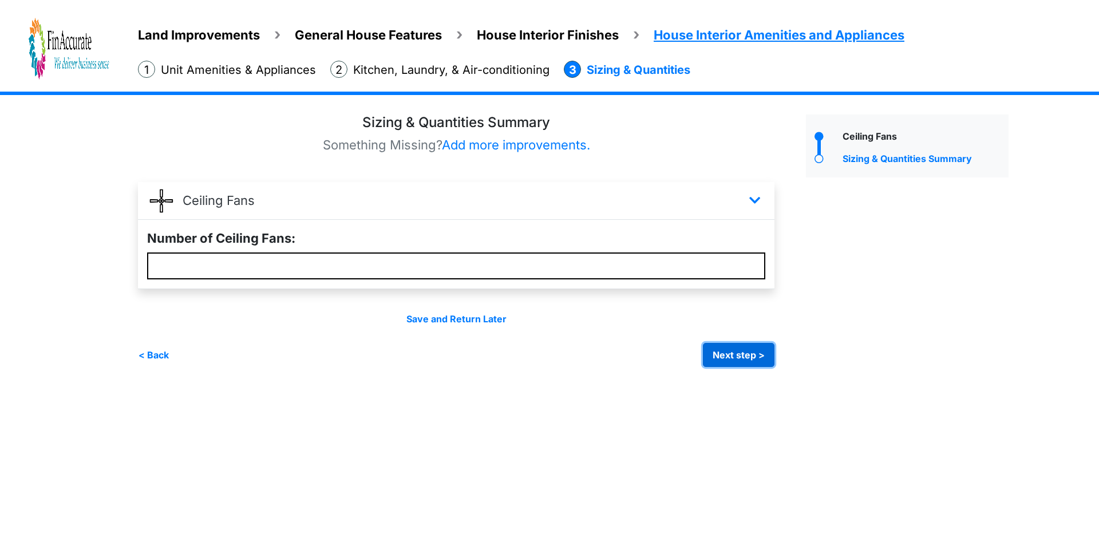
click at [743, 354] on button "Next step >" at bounding box center [739, 355] width 72 height 24
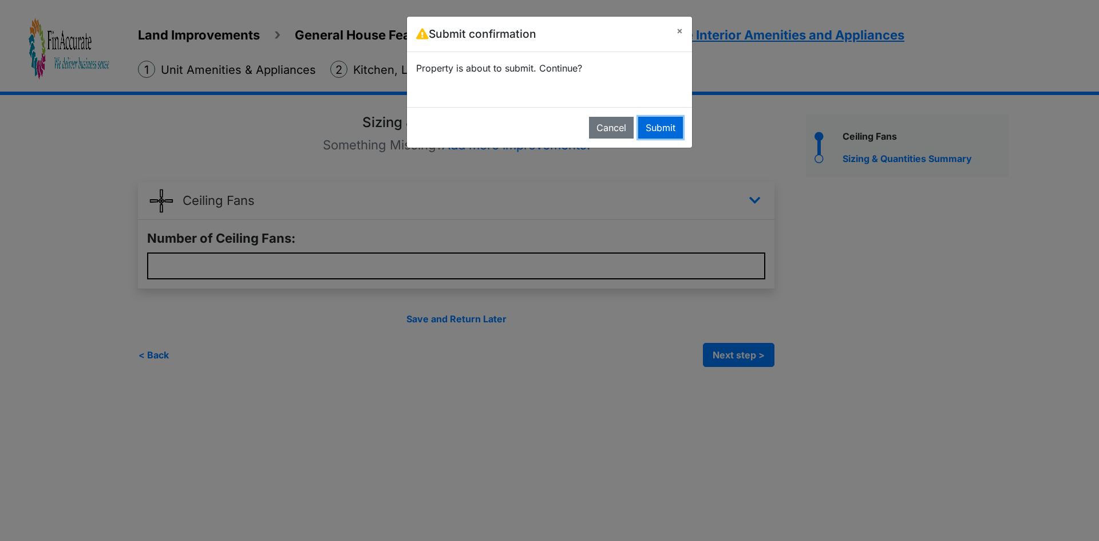
click at [673, 124] on button "Submit" at bounding box center [660, 128] width 45 height 22
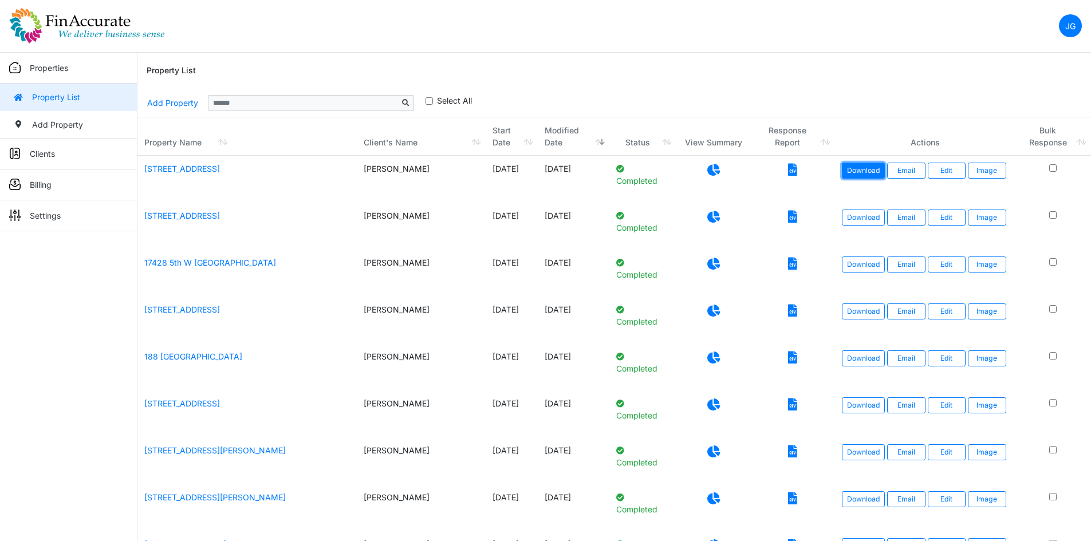
click at [869, 169] on link "Download" at bounding box center [863, 171] width 43 height 16
click at [210, 216] on link "15123 Crown Manor Drive" at bounding box center [182, 216] width 76 height 10
click at [942, 221] on link "Edit" at bounding box center [946, 218] width 38 height 16
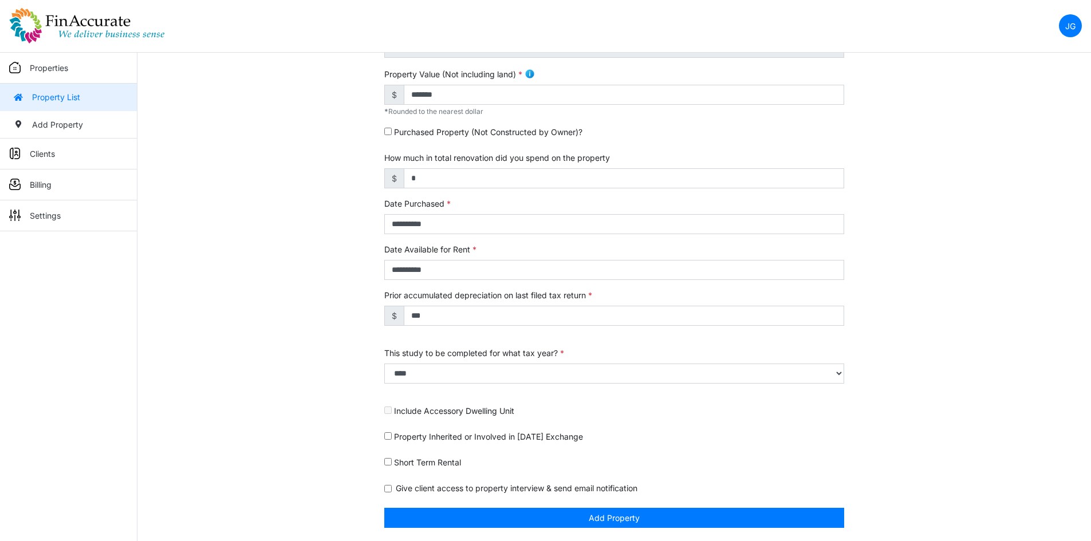
scroll to position [294, 0]
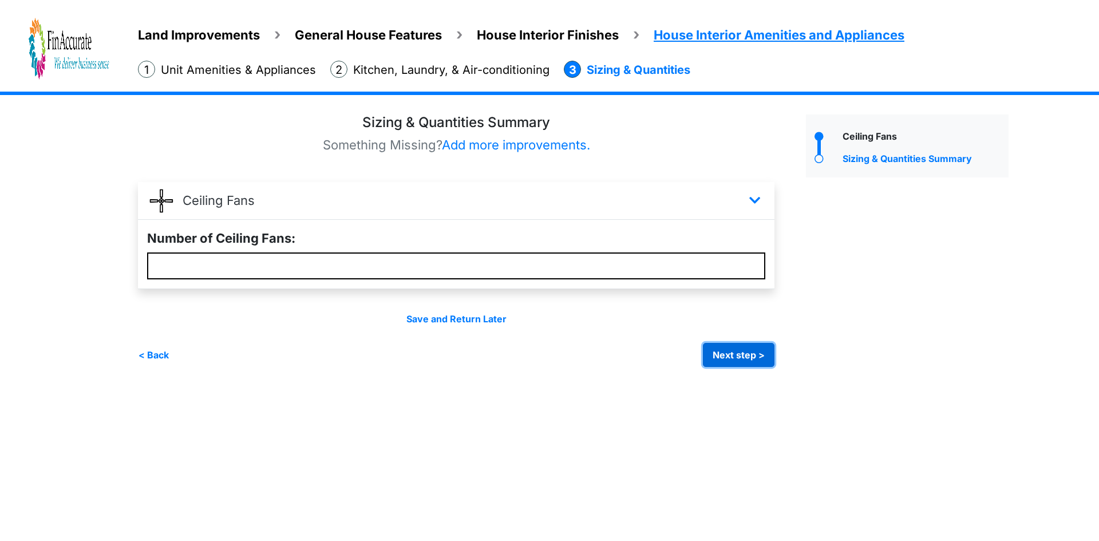
click at [740, 355] on button "Next step >" at bounding box center [739, 355] width 72 height 24
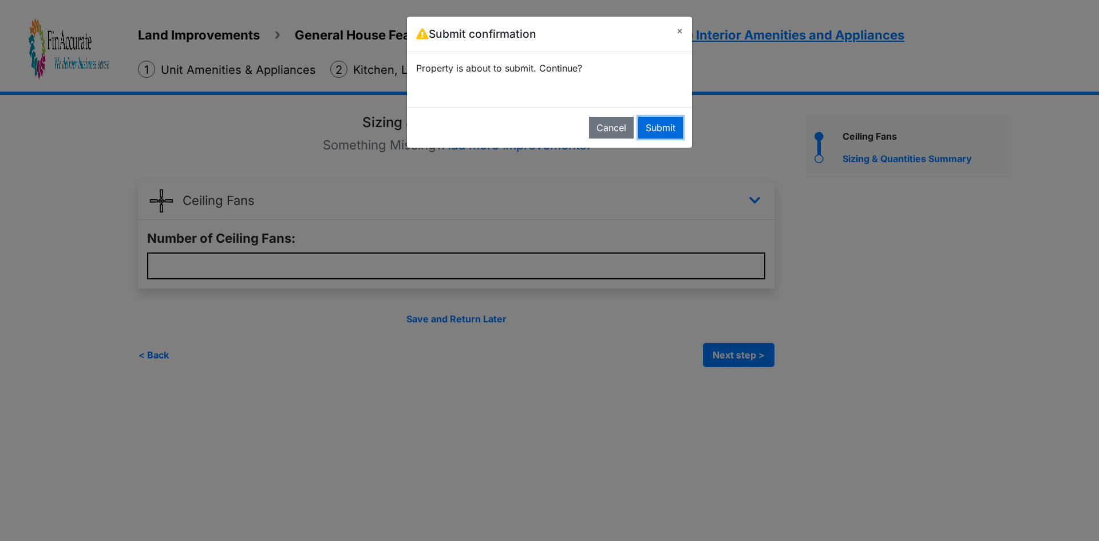
click at [646, 125] on button "Submit" at bounding box center [660, 128] width 45 height 22
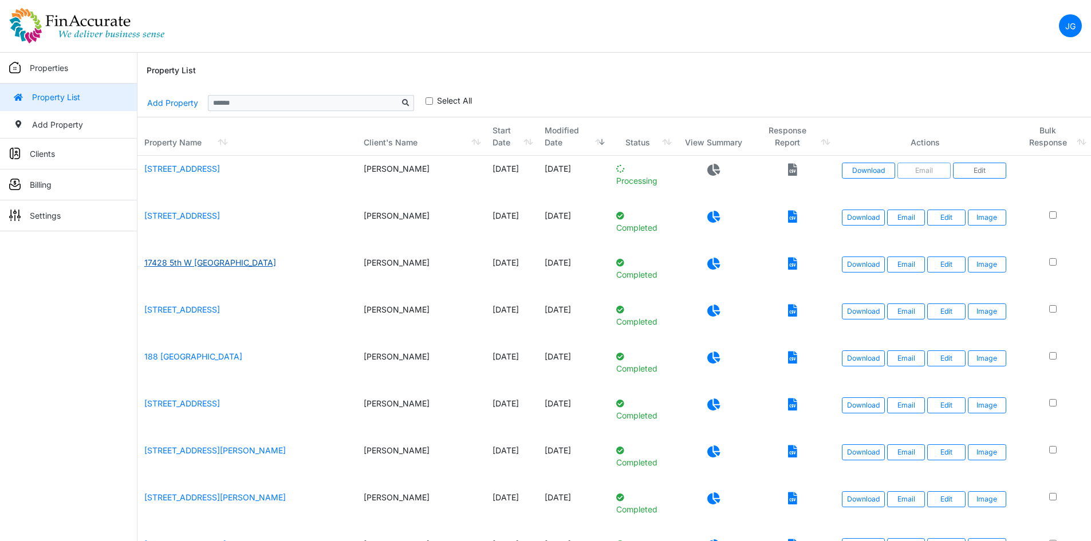
click at [184, 264] on link "17428 5th W Bothell" at bounding box center [210, 263] width 132 height 10
click at [946, 265] on link "Edit" at bounding box center [946, 264] width 38 height 16
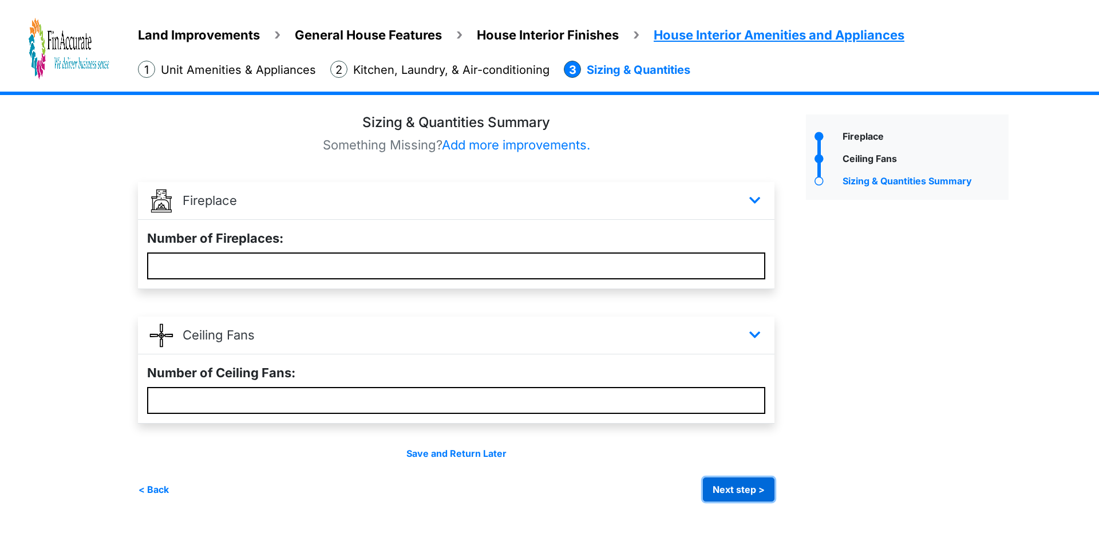
click at [737, 487] on button "Next step >" at bounding box center [739, 489] width 72 height 24
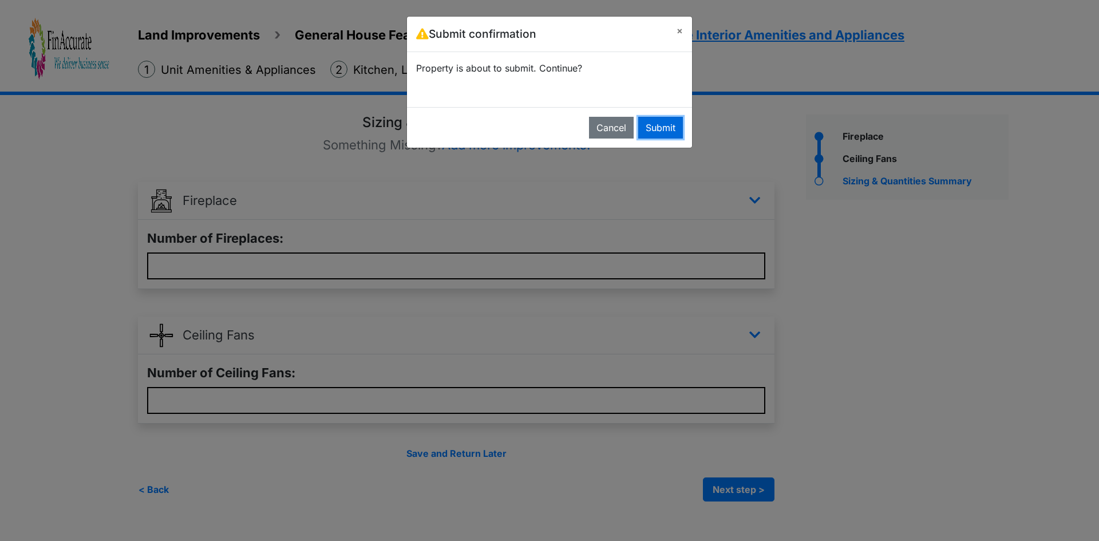
click at [654, 123] on button "Submit" at bounding box center [660, 128] width 45 height 22
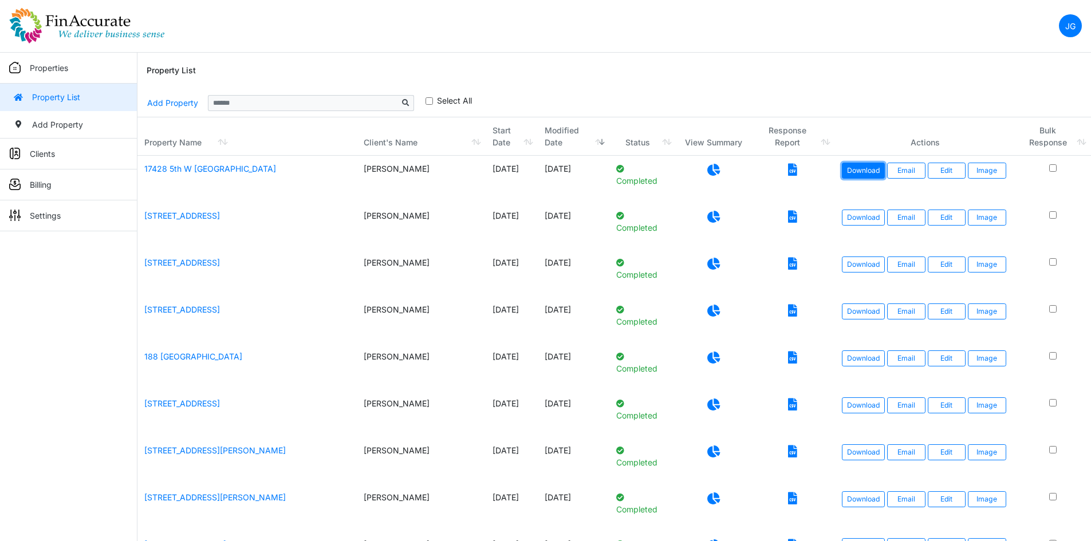
click at [861, 172] on link "Download" at bounding box center [863, 171] width 43 height 16
click at [867, 216] on link "Download" at bounding box center [863, 218] width 43 height 16
click at [882, 168] on link "Download" at bounding box center [863, 171] width 43 height 16
click at [862, 219] on link "Download" at bounding box center [863, 218] width 43 height 16
click at [861, 265] on link "Download" at bounding box center [863, 264] width 43 height 16
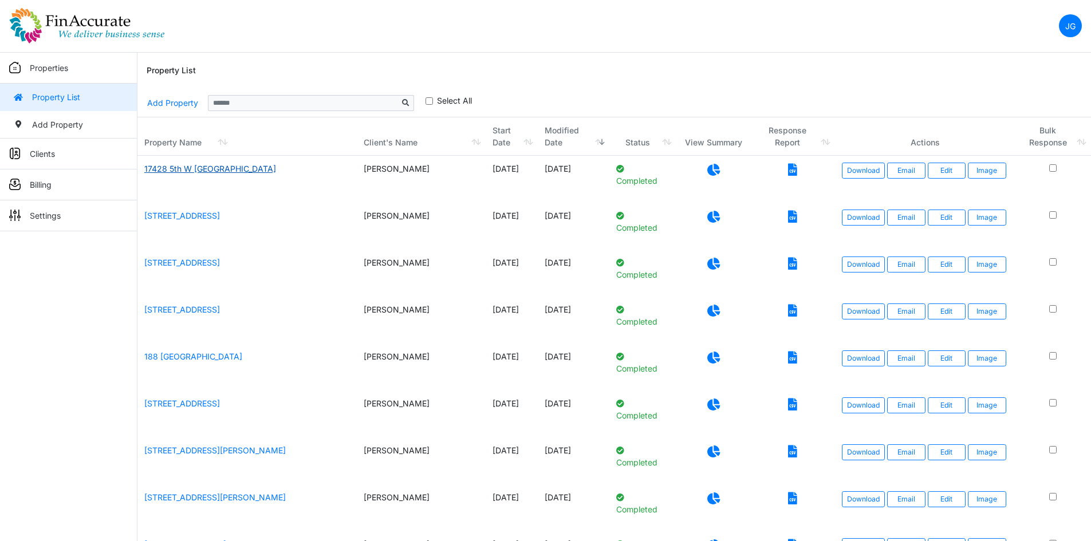
click at [202, 167] on link "17428 5th W Bothell" at bounding box center [210, 169] width 132 height 10
click at [958, 171] on link "Edit" at bounding box center [946, 171] width 38 height 16
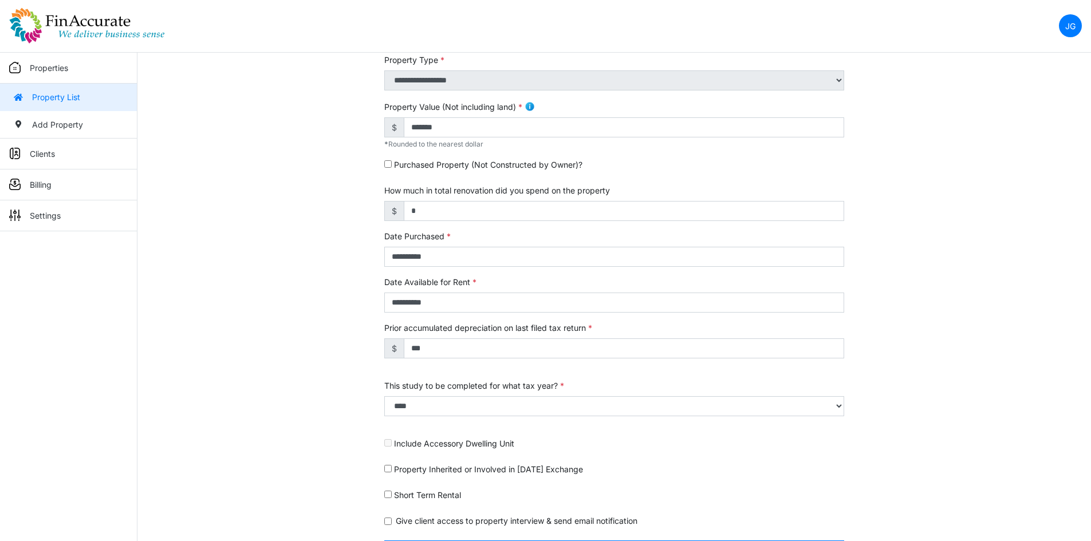
scroll to position [294, 0]
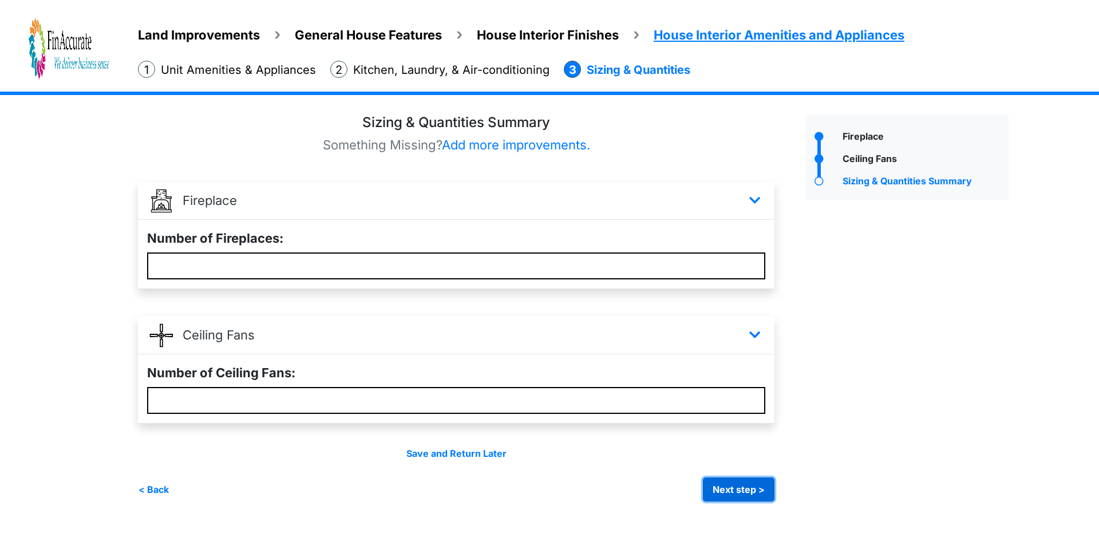
click at [743, 487] on button "Next step >" at bounding box center [739, 489] width 72 height 24
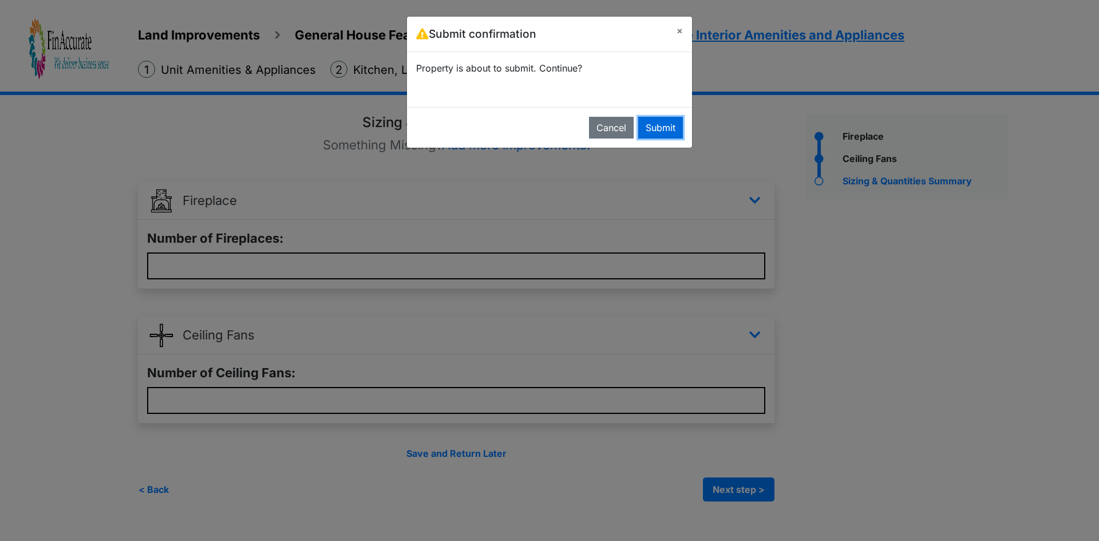
click at [648, 123] on button "Submit" at bounding box center [660, 128] width 45 height 22
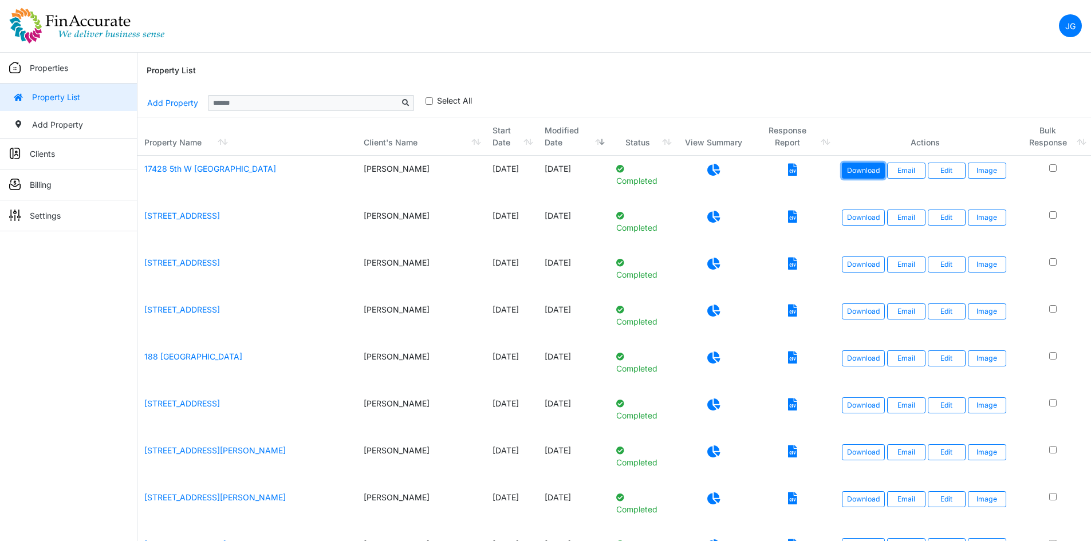
click at [851, 170] on link "Download" at bounding box center [863, 171] width 43 height 16
click at [878, 267] on link "Download" at bounding box center [863, 264] width 43 height 16
click at [953, 266] on link "Edit" at bounding box center [946, 264] width 38 height 16
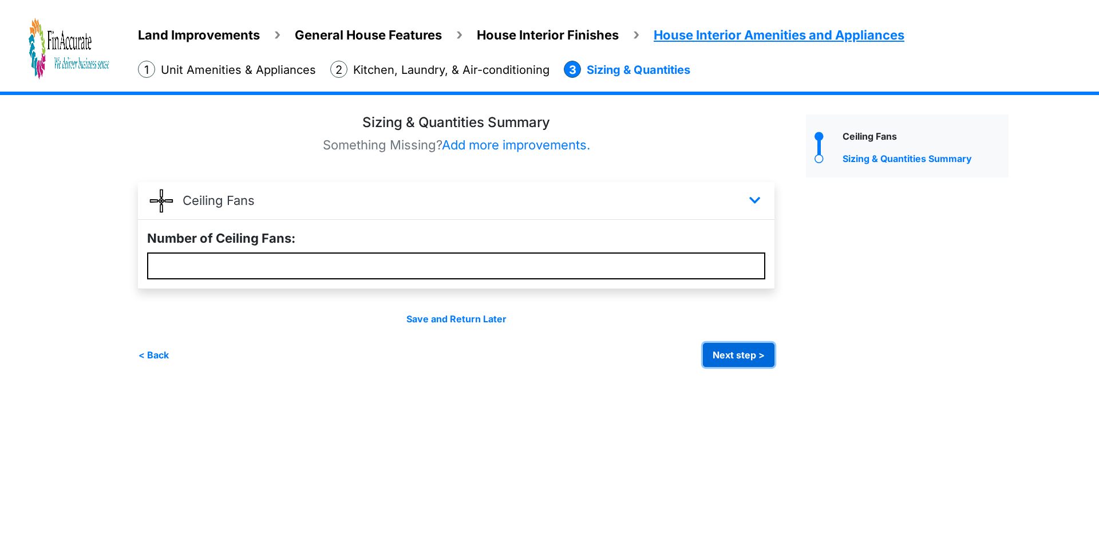
click at [733, 360] on button "Next step >" at bounding box center [739, 355] width 72 height 24
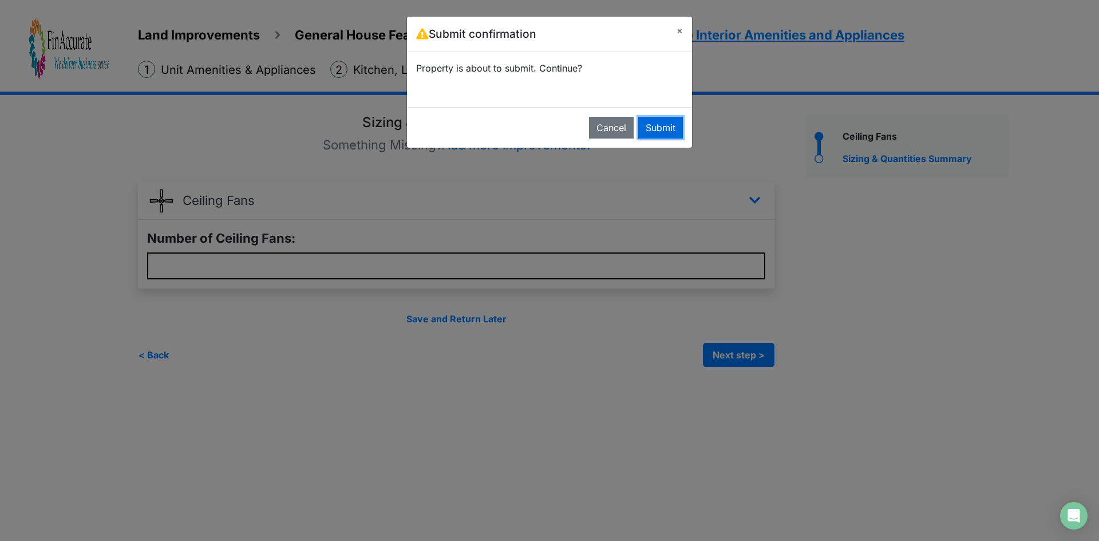
click at [653, 121] on button "Submit" at bounding box center [660, 128] width 45 height 22
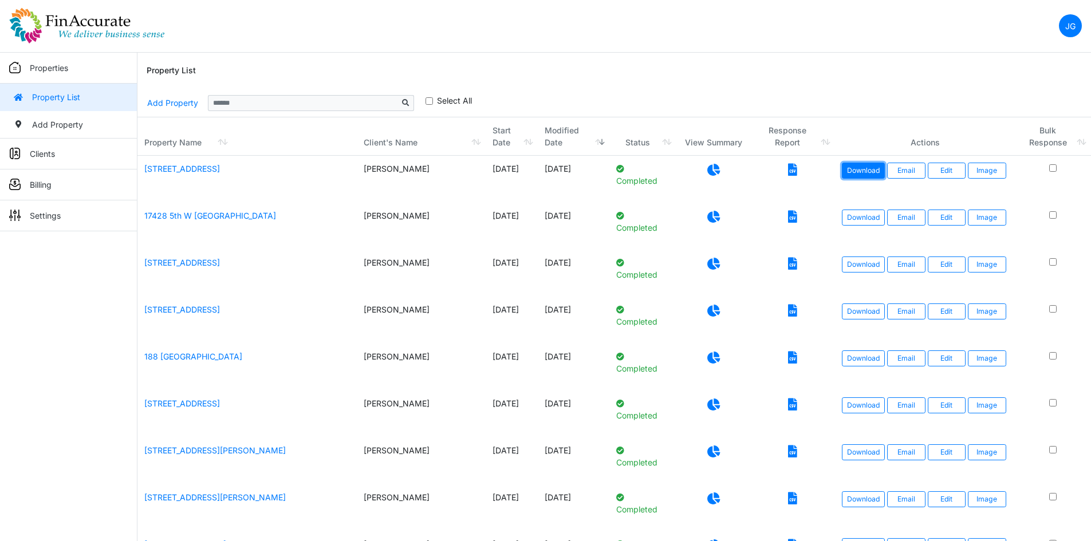
click at [870, 167] on link "Download" at bounding box center [863, 171] width 43 height 16
click at [944, 216] on link "Edit" at bounding box center [946, 218] width 38 height 16
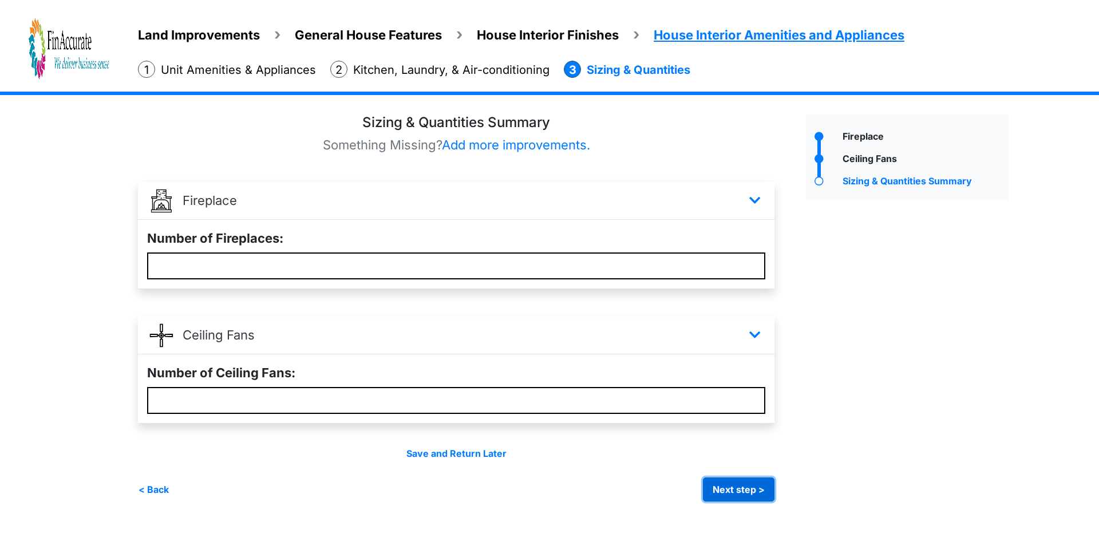
click at [732, 491] on button "Next step >" at bounding box center [739, 489] width 72 height 24
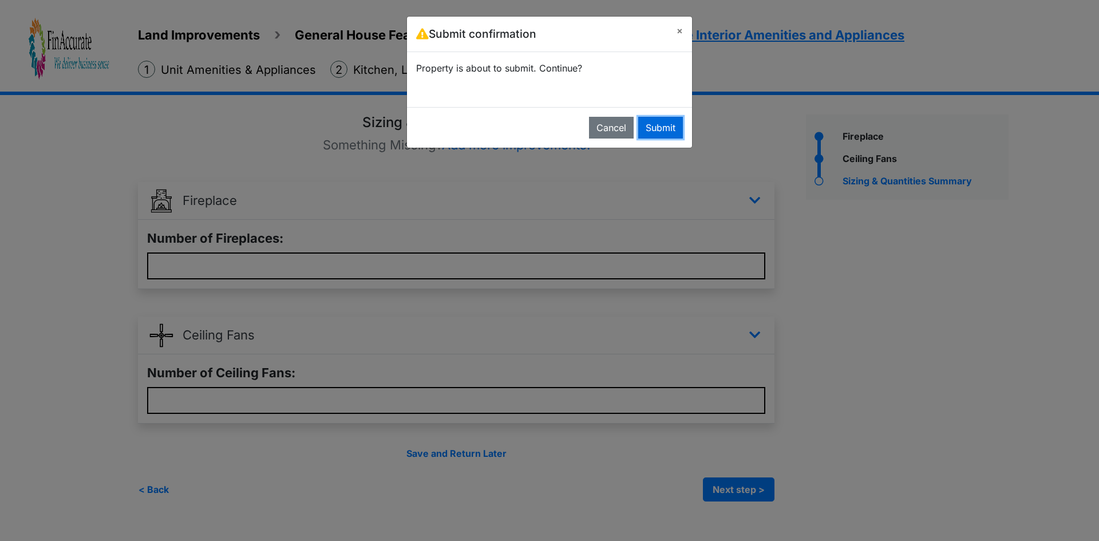
click at [656, 128] on button "Submit" at bounding box center [660, 128] width 45 height 22
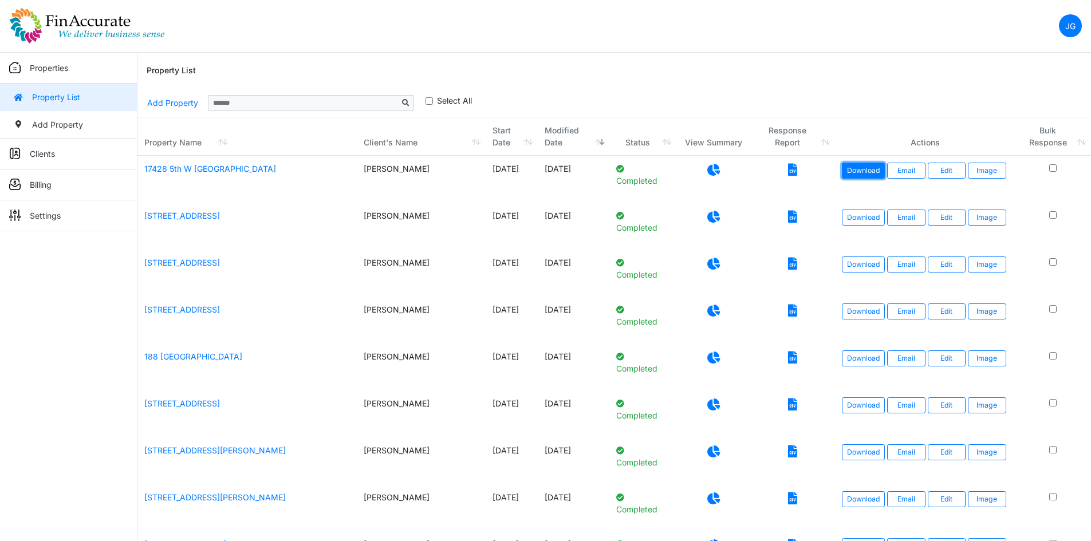
click at [866, 173] on link "Download" at bounding box center [863, 171] width 43 height 16
click at [185, 168] on link "17428 5th W [GEOGRAPHIC_DATA]" at bounding box center [210, 169] width 132 height 10
click at [862, 171] on link "Download" at bounding box center [863, 171] width 43 height 16
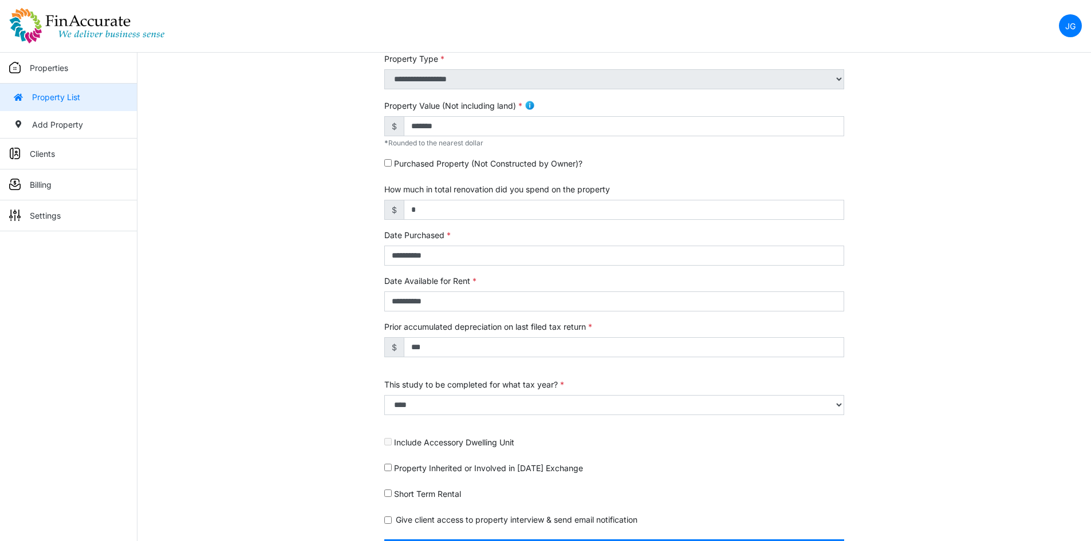
scroll to position [294, 0]
